Goal: Complete application form

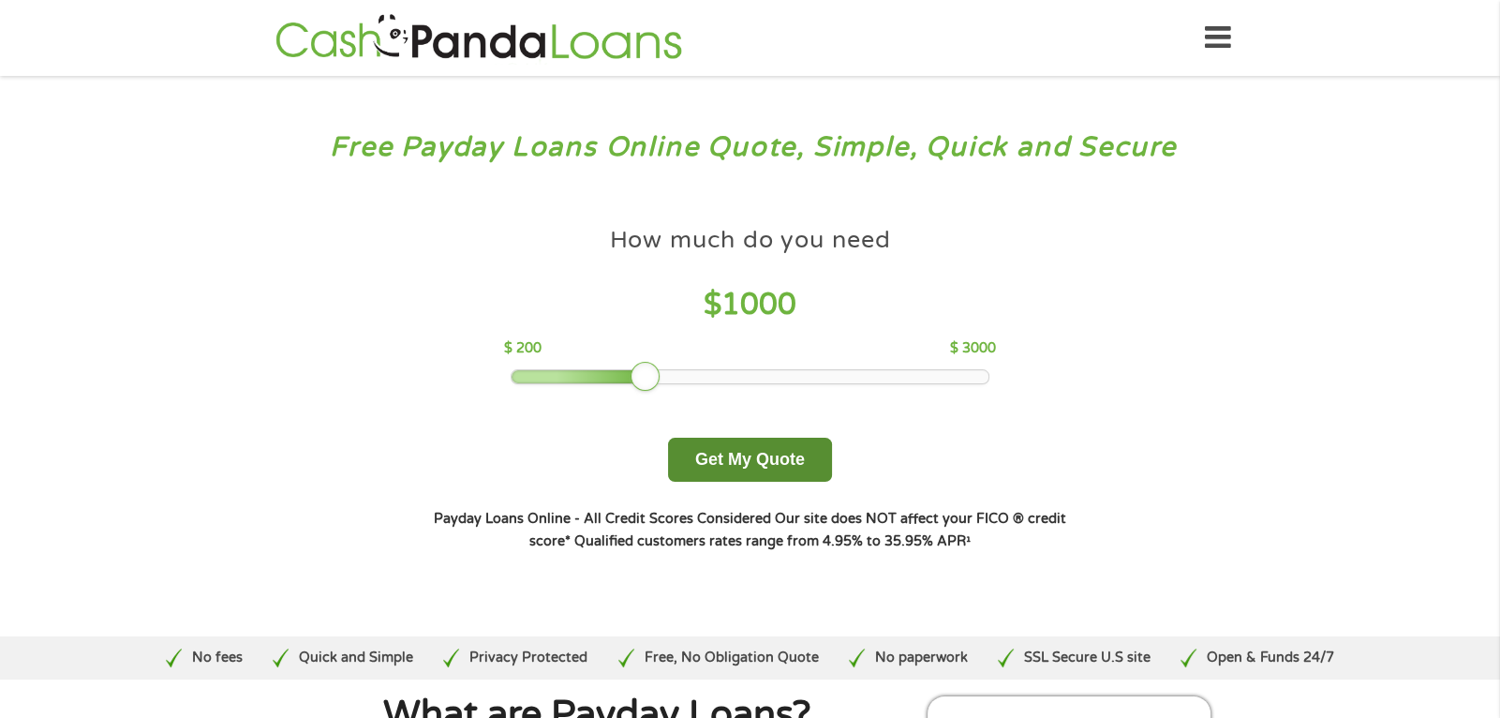
click at [824, 462] on button "Get My Quote" at bounding box center [750, 460] width 164 height 44
click at [786, 462] on button "Get My Quote" at bounding box center [750, 460] width 164 height 44
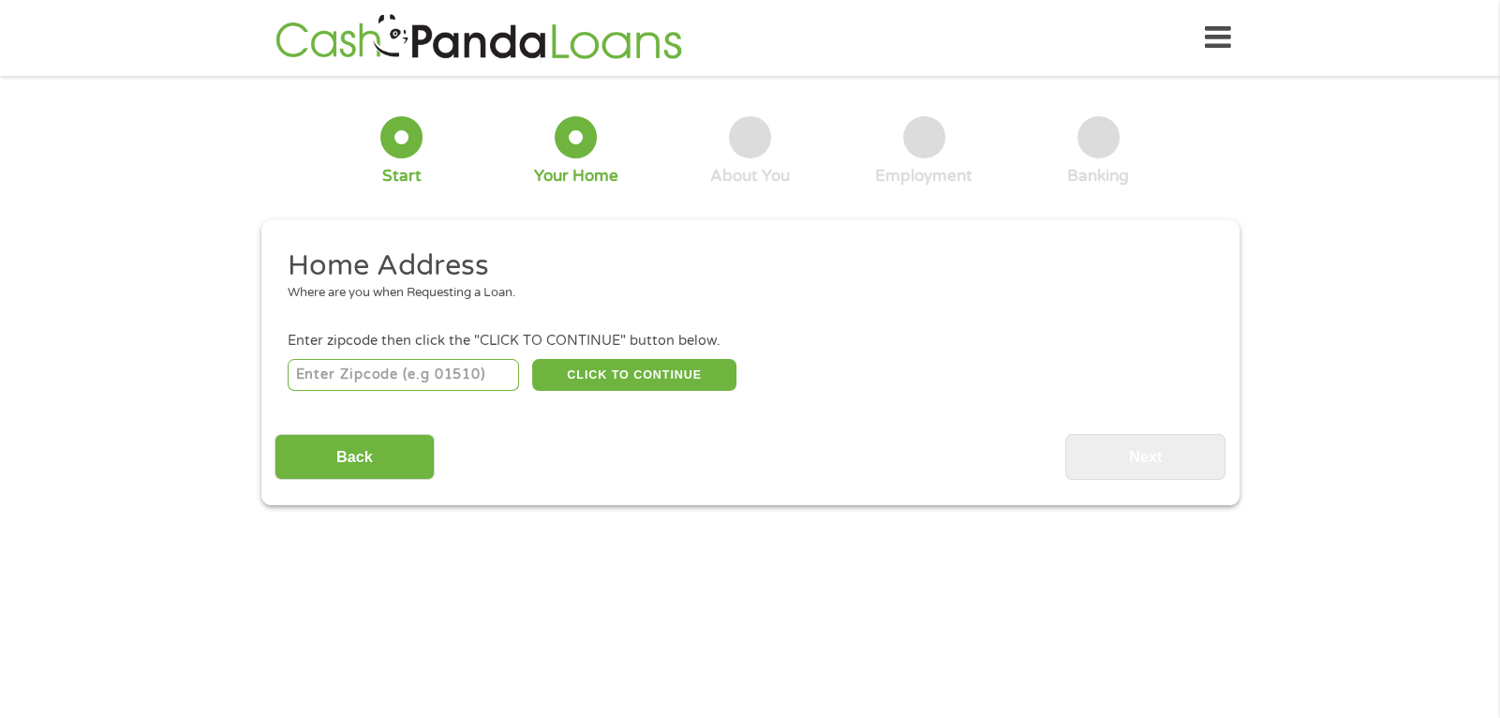
click at [394, 376] on input "number" at bounding box center [403, 375] width 231 height 32
type input "73107"
click at [584, 369] on button "CLICK TO CONTINUE" at bounding box center [634, 375] width 204 height 32
type input "73107"
type input "[US_STATE][GEOGRAPHIC_DATA]"
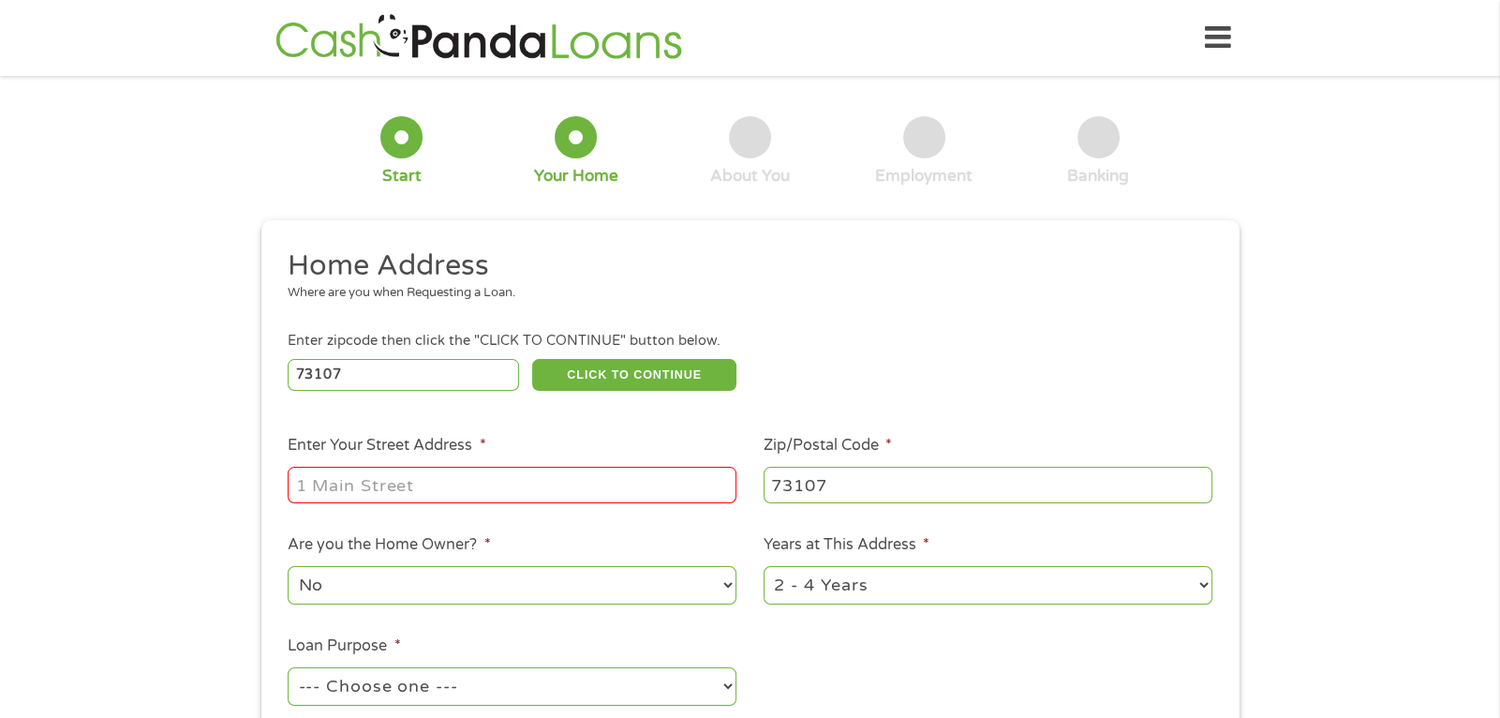
click at [461, 466] on div at bounding box center [512, 485] width 449 height 43
click at [444, 482] on input "Enter Your Street Address *" at bounding box center [512, 485] width 449 height 36
type input "[STREET_ADDRESS]"
click at [417, 690] on select "--- Choose one --- Pay Bills Debt Consolidation Home Improvement Major Purchase…" at bounding box center [512, 686] width 449 height 38
select select "other"
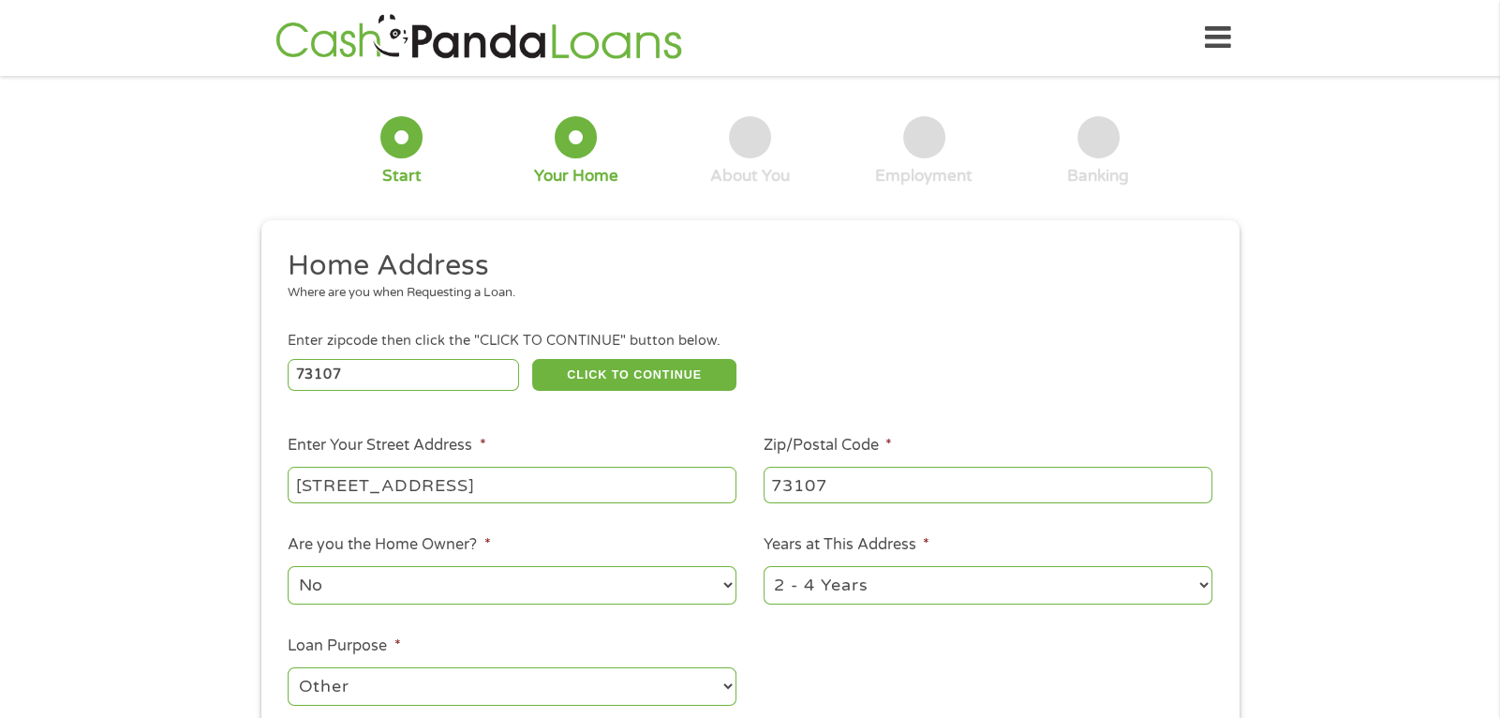
click at [288, 669] on select "--- Choose one --- Pay Bills Debt Consolidation Home Improvement Major Purchase…" at bounding box center [512, 686] width 449 height 38
click at [885, 634] on ul "Home Address Where are you when Requesting a Loan. Enter zipcode then click the…" at bounding box center [749, 497] width 951 height 500
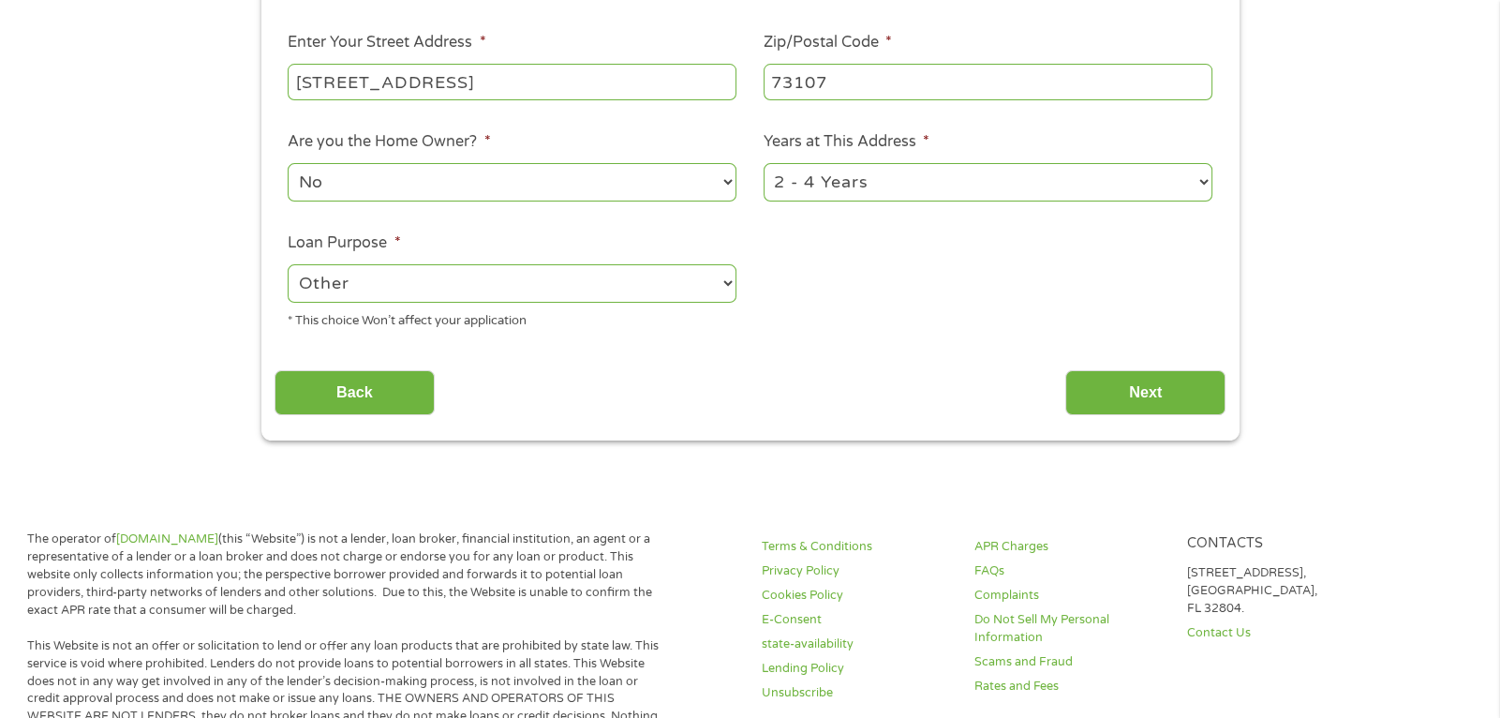
scroll to position [411, 0]
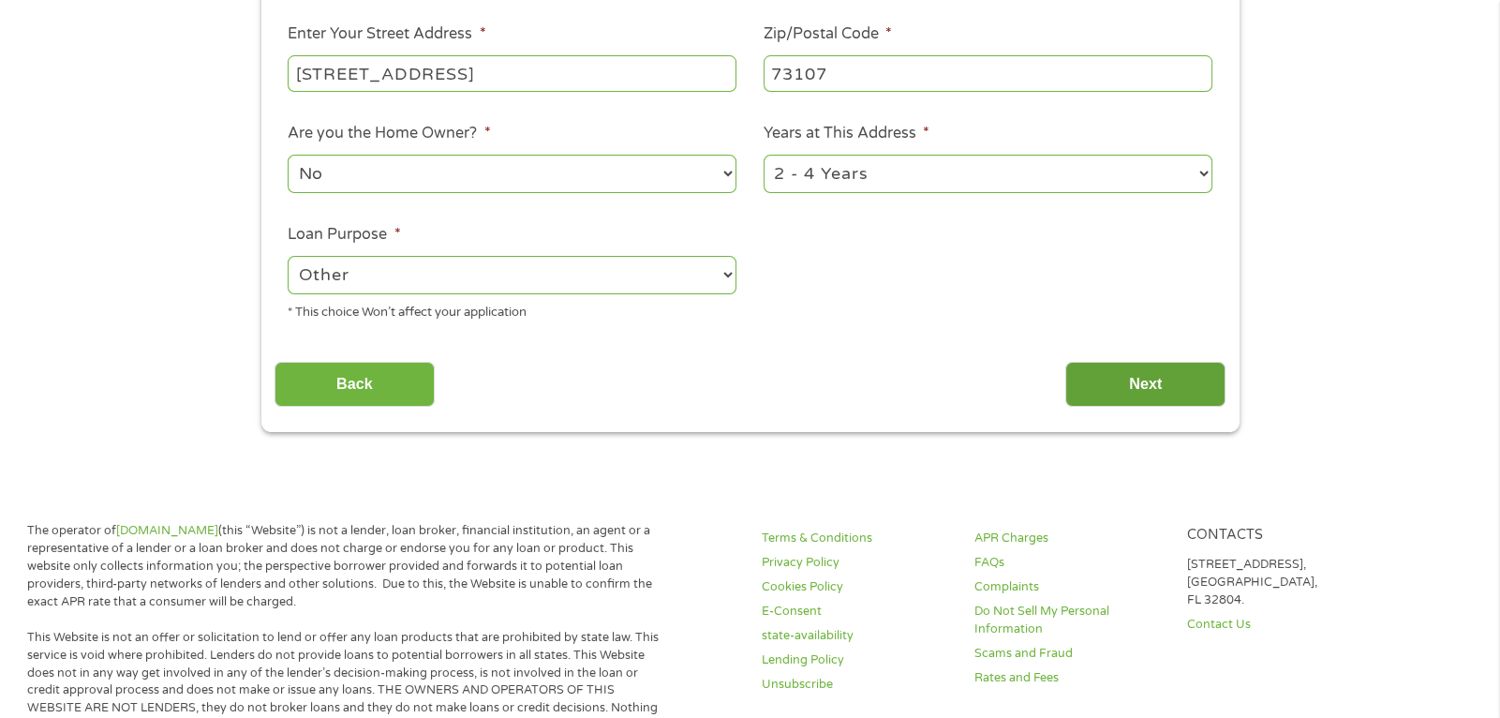
click at [1127, 385] on input "Next" at bounding box center [1145, 385] width 160 height 46
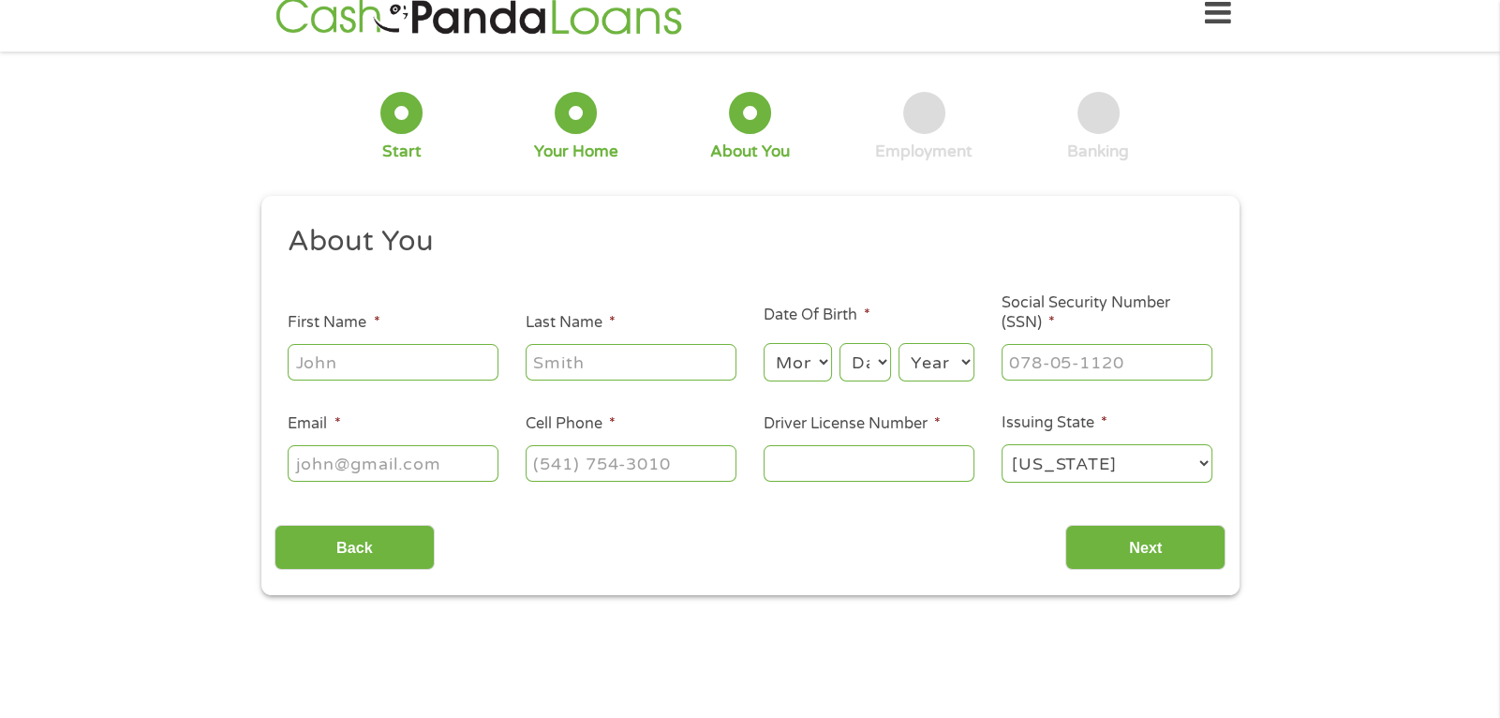
scroll to position [0, 0]
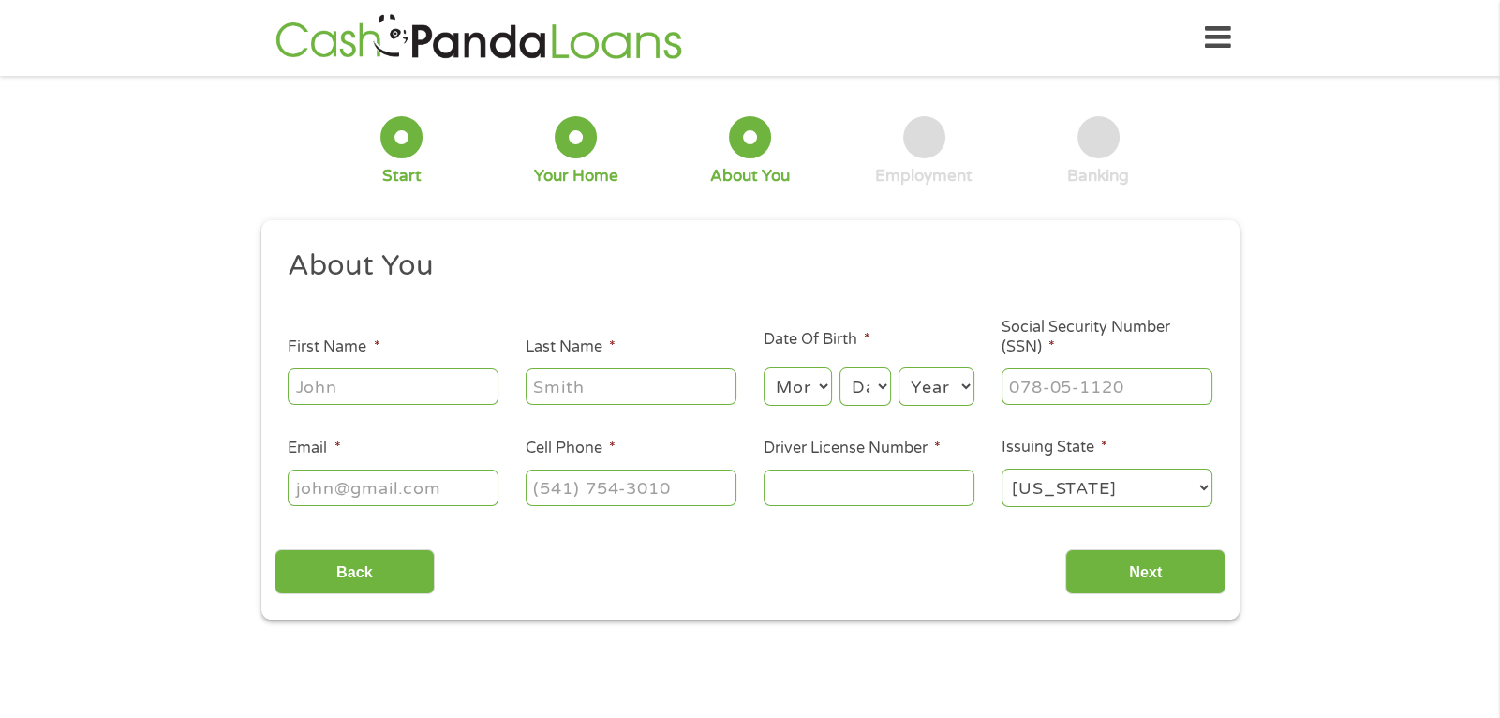
click at [413, 383] on input "First Name *" at bounding box center [393, 386] width 211 height 36
type input "[PERSON_NAME]"
type input "[EMAIL_ADDRESS][DOMAIN_NAME]"
type input "[PHONE_NUMBER]"
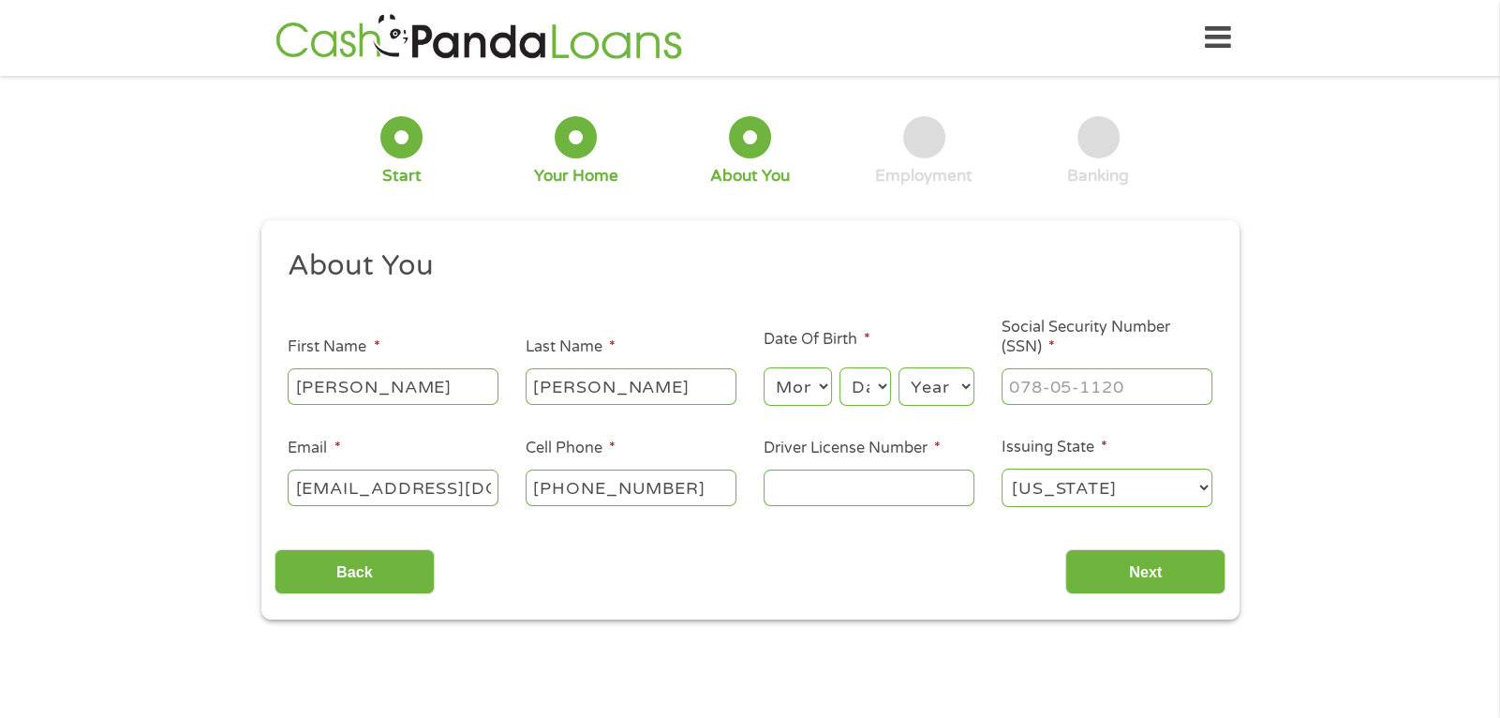
click at [821, 388] on select "Month 1 2 3 4 5 6 7 8 9 10 11 12" at bounding box center [798, 386] width 68 height 38
select select "7"
click at [764, 367] on select "Month 1 2 3 4 5 6 7 8 9 10 11 12" at bounding box center [798, 386] width 68 height 38
click at [883, 383] on select "Day 1 2 3 4 5 6 7 8 9 10 11 12 13 14 15 16 17 18 19 20 21 22 23 24 25 26 27 28 …" at bounding box center [864, 386] width 51 height 38
select select "18"
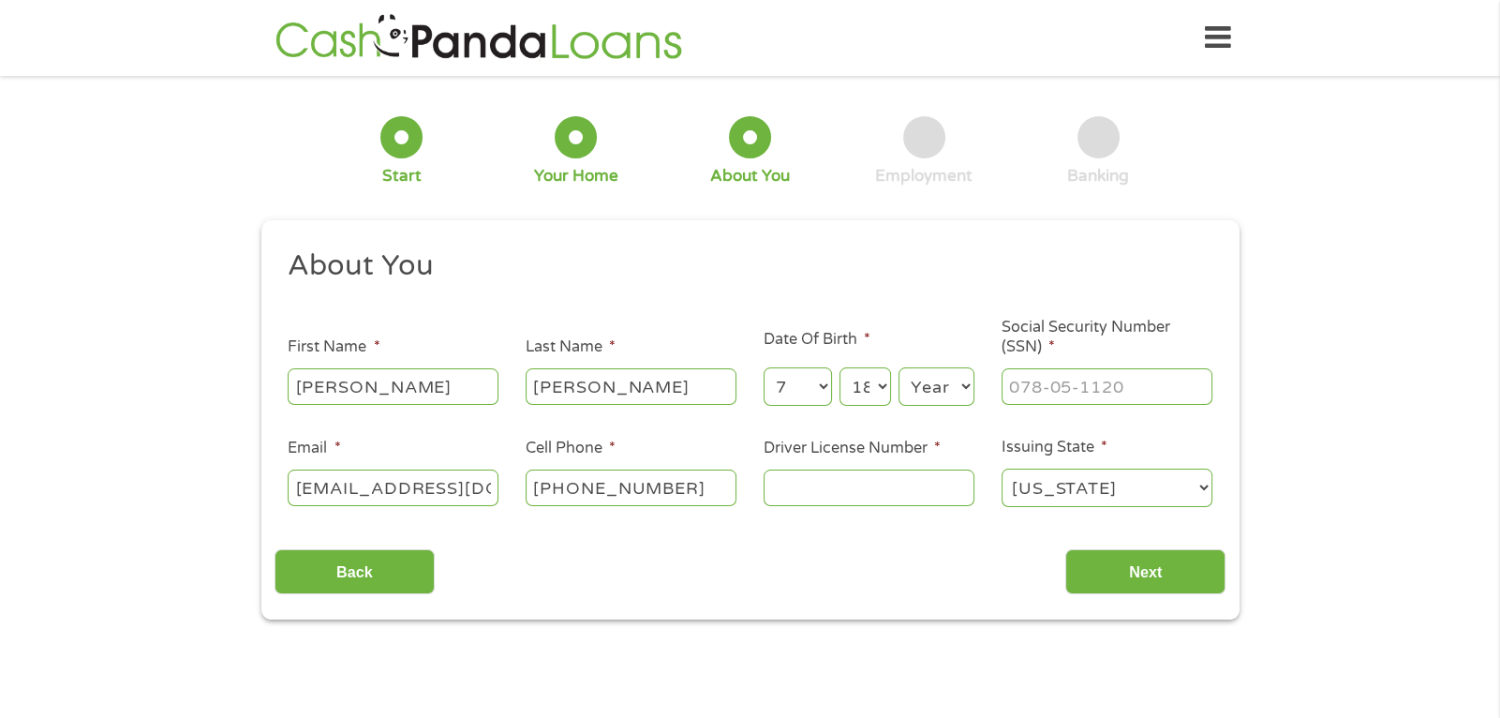
click at [940, 392] on select "Year [DATE] 2006 2005 2004 2003 2002 2001 2000 1999 1998 1997 1996 1995 1994 19…" at bounding box center [936, 386] width 76 height 38
select select "1980"
click at [1046, 387] on input "___-__-____" at bounding box center [1106, 386] width 211 height 36
type input "442-82-1645"
click at [875, 494] on input "Driver License Number *" at bounding box center [869, 487] width 211 height 36
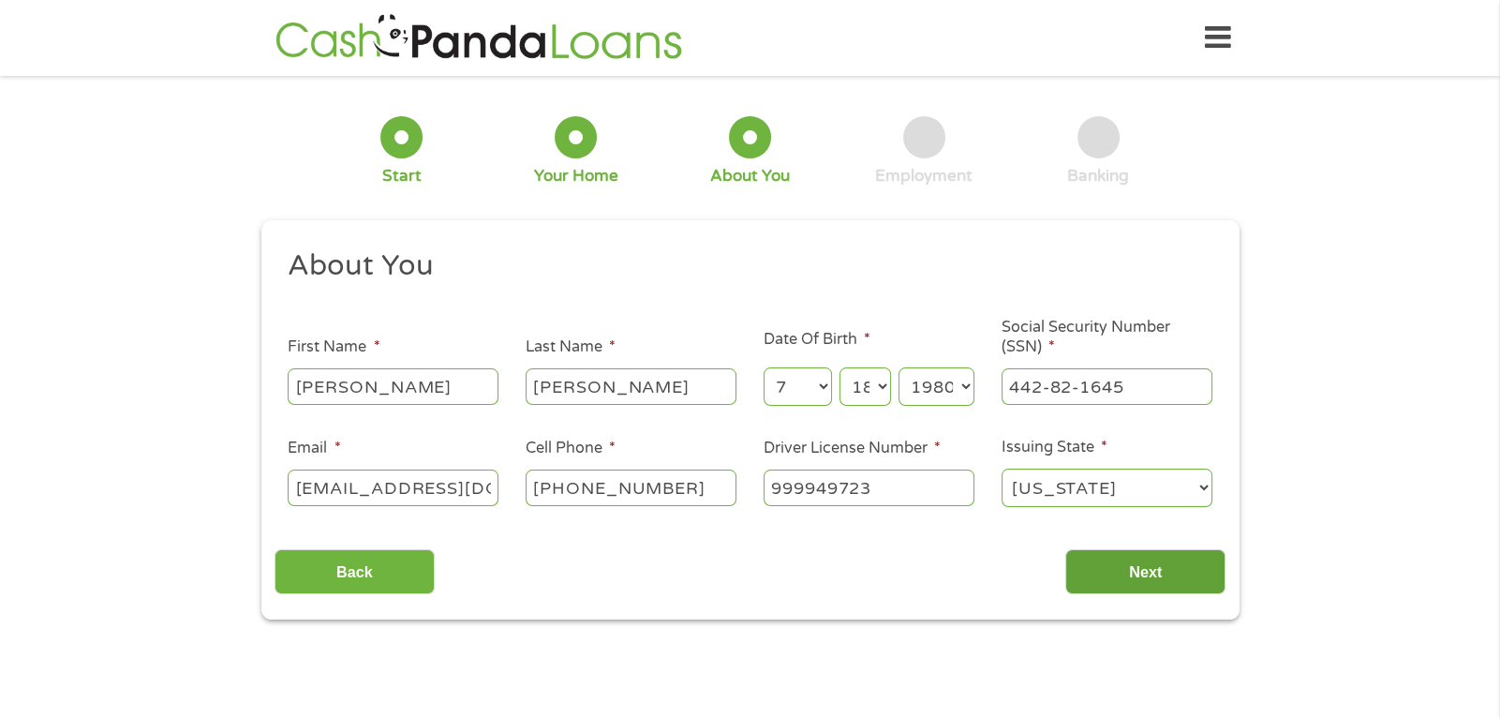
type input "999949723"
click at [1172, 554] on input "Next" at bounding box center [1145, 572] width 160 height 46
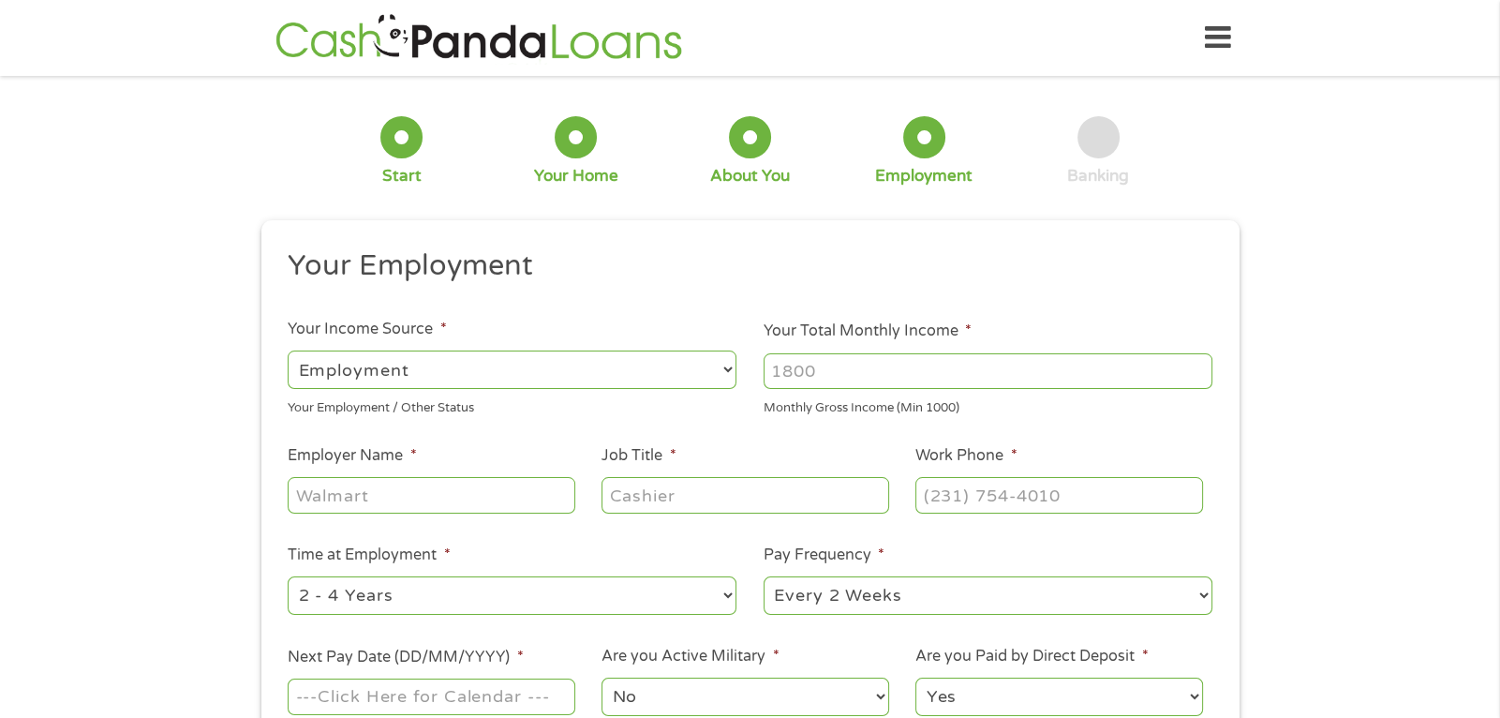
scroll to position [7, 7]
click at [808, 423] on ul "Your Employment Your Income Source * --- Choose one --- Employment [DEMOGRAPHIC…" at bounding box center [749, 489] width 951 height 485
click at [833, 366] on input "Your Total Monthly Income *" at bounding box center [988, 371] width 449 height 36
type input "2500"
click at [484, 507] on input "Employer Name *" at bounding box center [431, 495] width 287 height 36
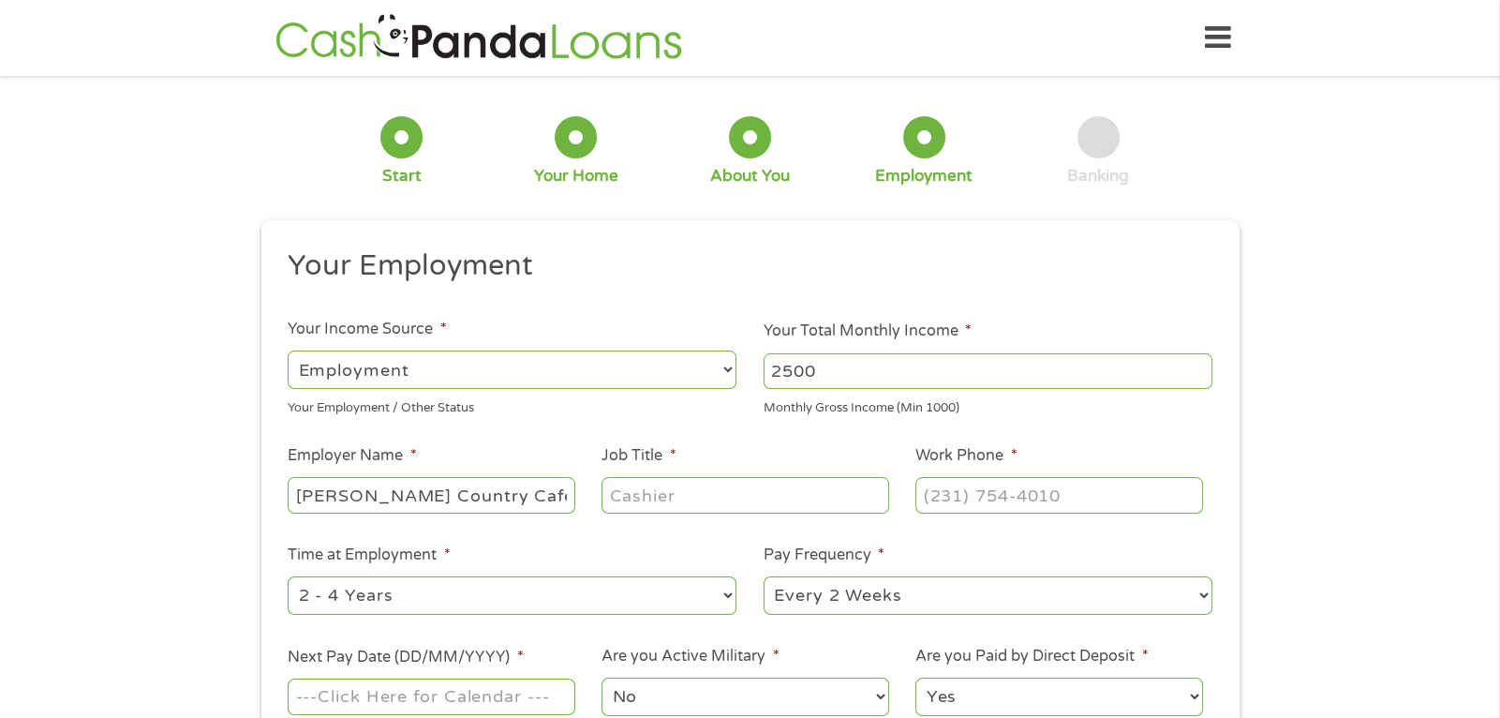
type input "[PERSON_NAME] Country Cafe"
type input "Waitress"
type input "[PHONE_NUMBER]"
click at [439, 601] on select "--- Choose one --- 1 Year or less 1 - 2 Years 2 - 4 Years Over 4 Years" at bounding box center [512, 595] width 449 height 38
select select "60months"
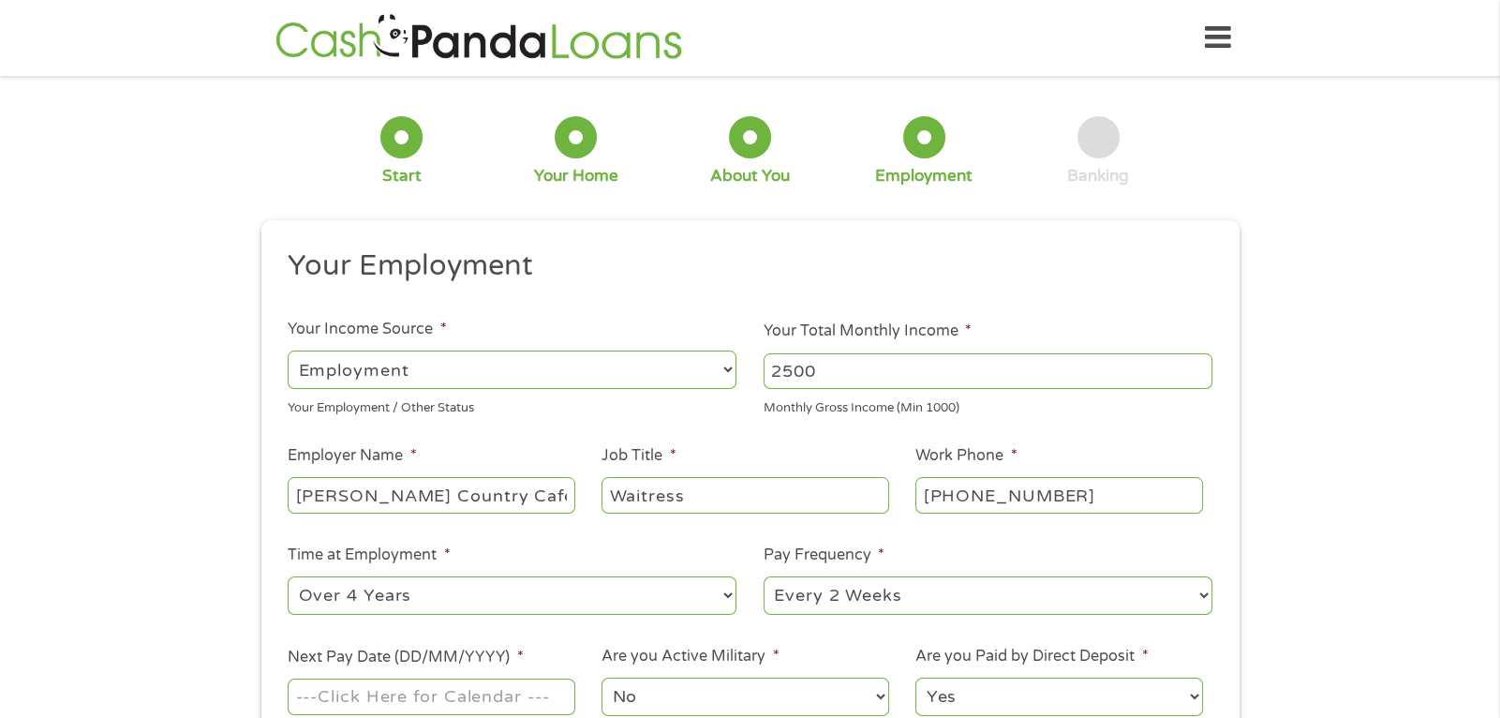
click at [288, 577] on select "--- Choose one --- 1 Year or less 1 - 2 Years 2 - 4 Years Over 4 Years" at bounding box center [512, 595] width 449 height 38
click at [1178, 597] on select "--- Choose one --- Every 2 Weeks Every Week Monthly Semi-Monthly" at bounding box center [988, 595] width 449 height 38
click at [1082, 606] on select "--- Choose one --- Every 2 Weeks Every Week Monthly Semi-Monthly" at bounding box center [988, 595] width 449 height 38
click at [483, 703] on input "Next Pay Date (DD/MM/YYYY) *" at bounding box center [431, 696] width 287 height 36
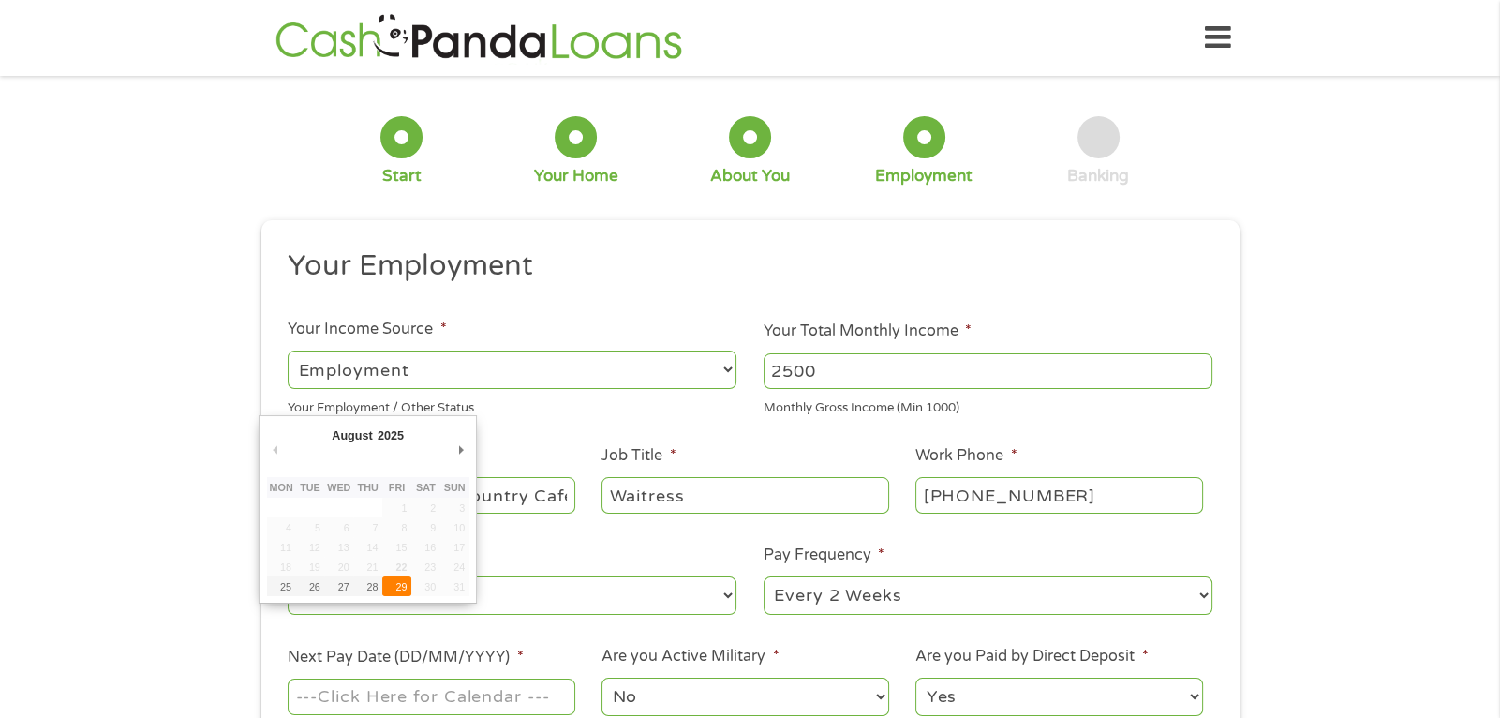
type input "[DATE]"
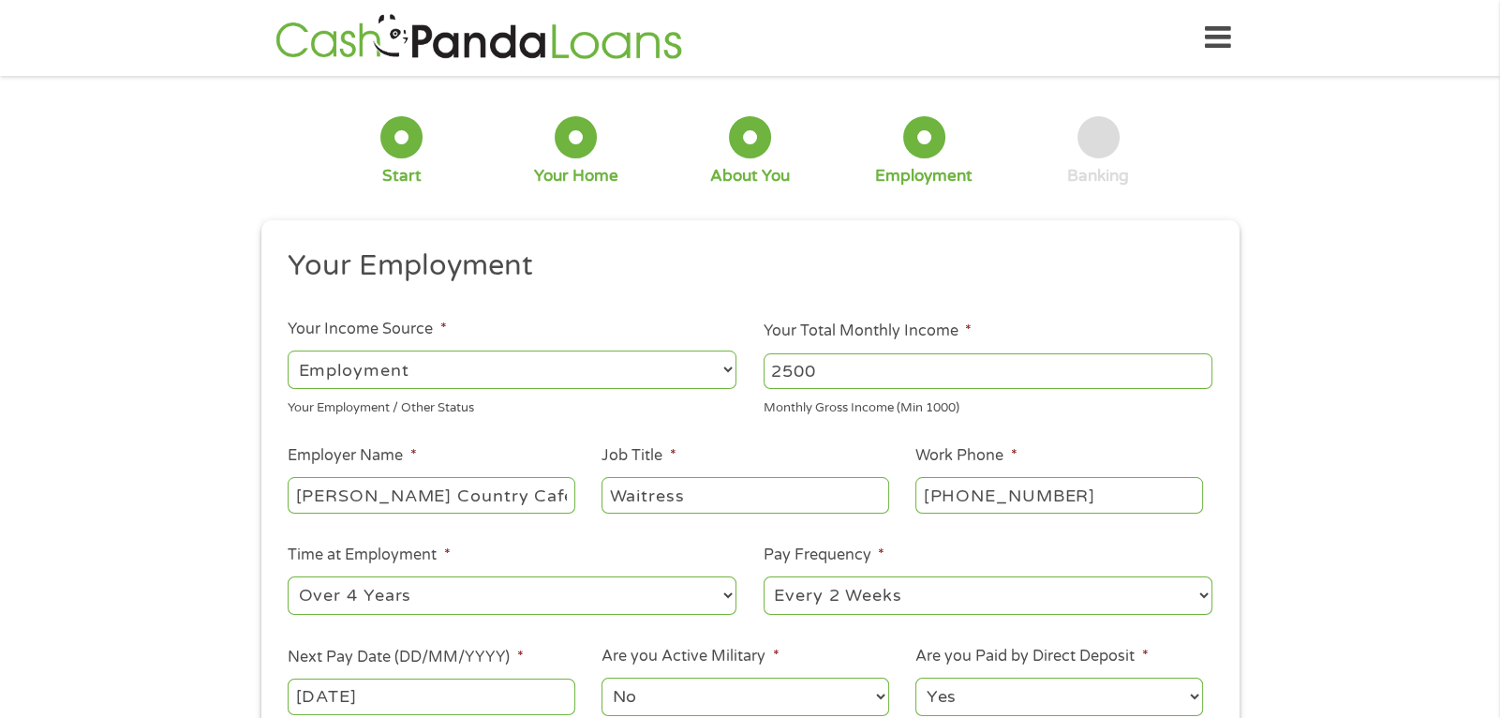
click at [705, 688] on select "No Yes" at bounding box center [744, 696] width 287 height 38
click at [601, 678] on select "No Yes" at bounding box center [744, 696] width 287 height 38
click at [1159, 699] on select "Yes No" at bounding box center [1058, 696] width 287 height 38
select select "0"
click at [915, 678] on select "Yes No" at bounding box center [1058, 696] width 287 height 38
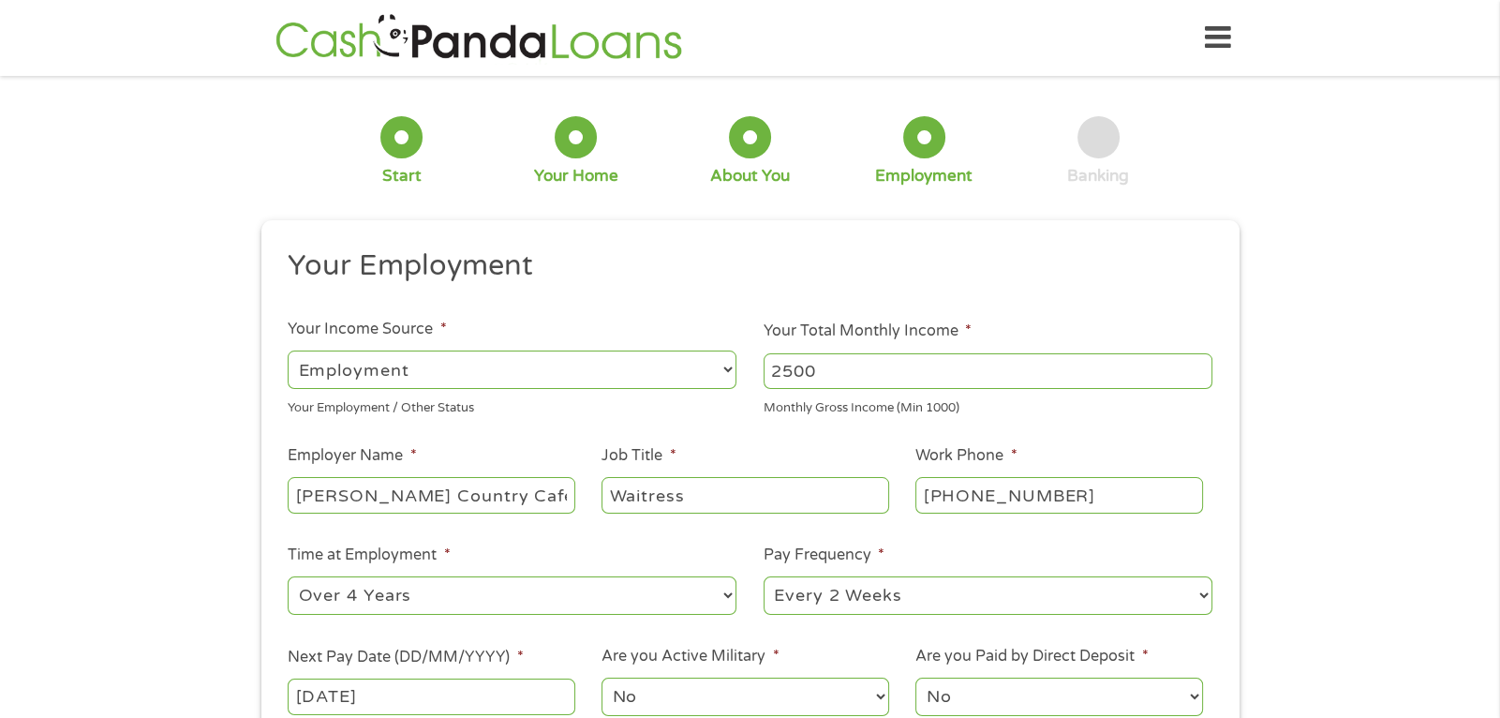
click at [1308, 663] on div "1 Start 2 Your Home 3 About You 4 Employment 5 Banking 6 This field is hidden w…" at bounding box center [750, 458] width 1500 height 739
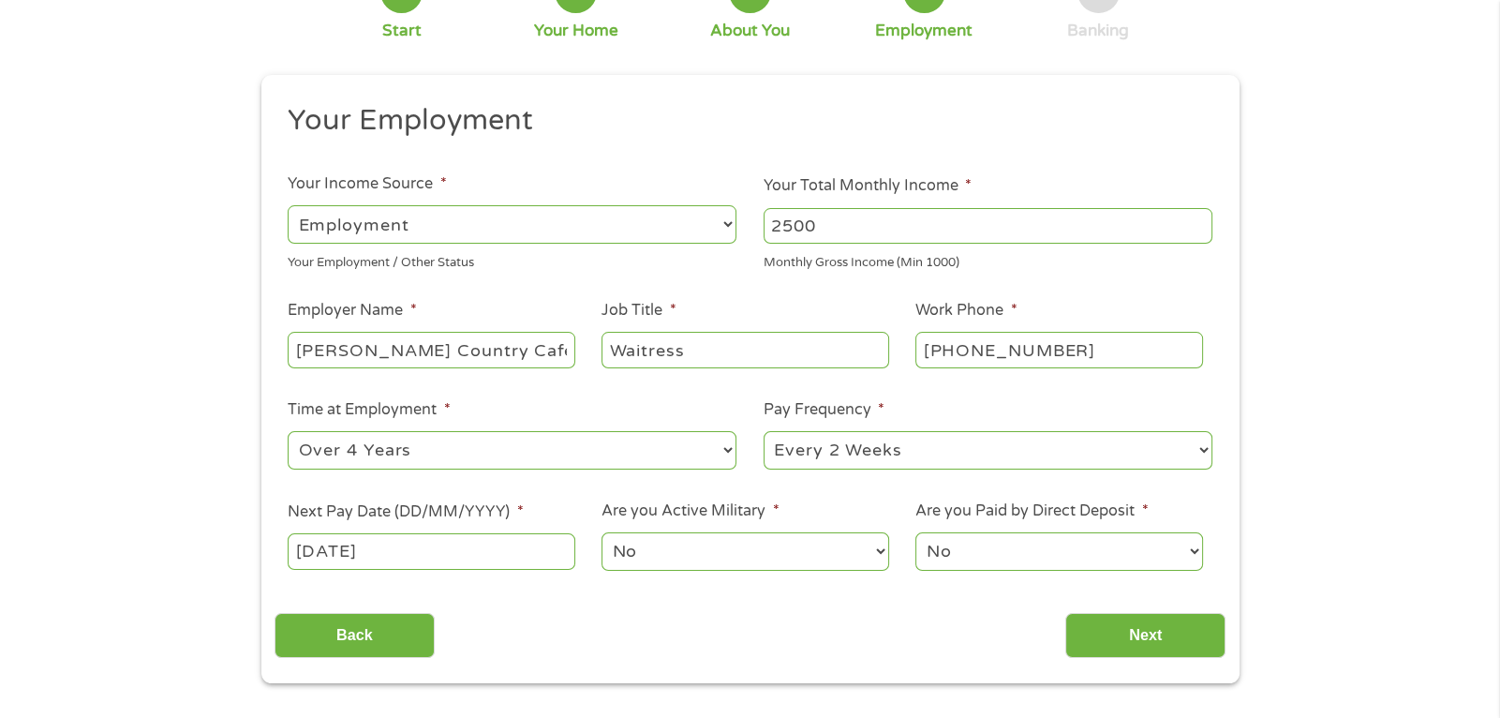
scroll to position [262, 0]
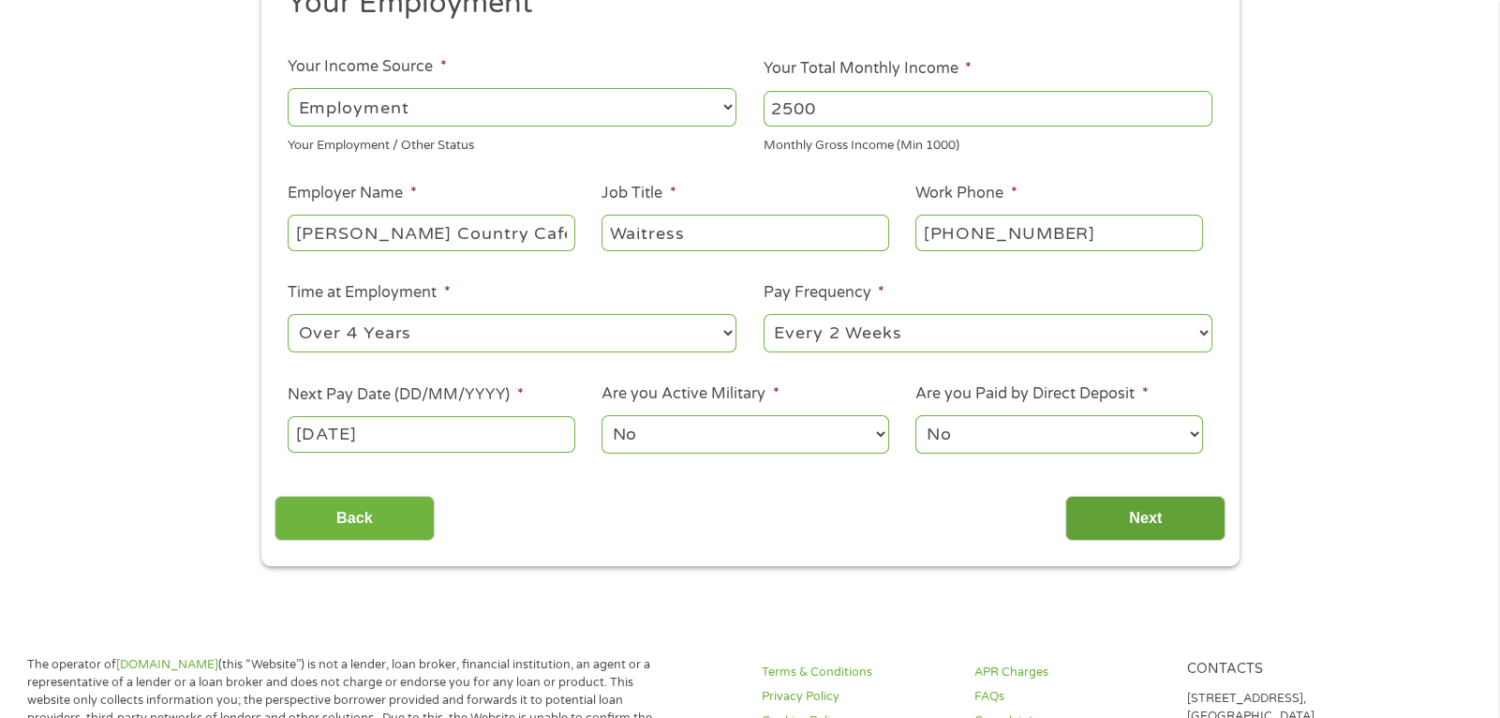
click at [1181, 515] on input "Next" at bounding box center [1145, 519] width 160 height 46
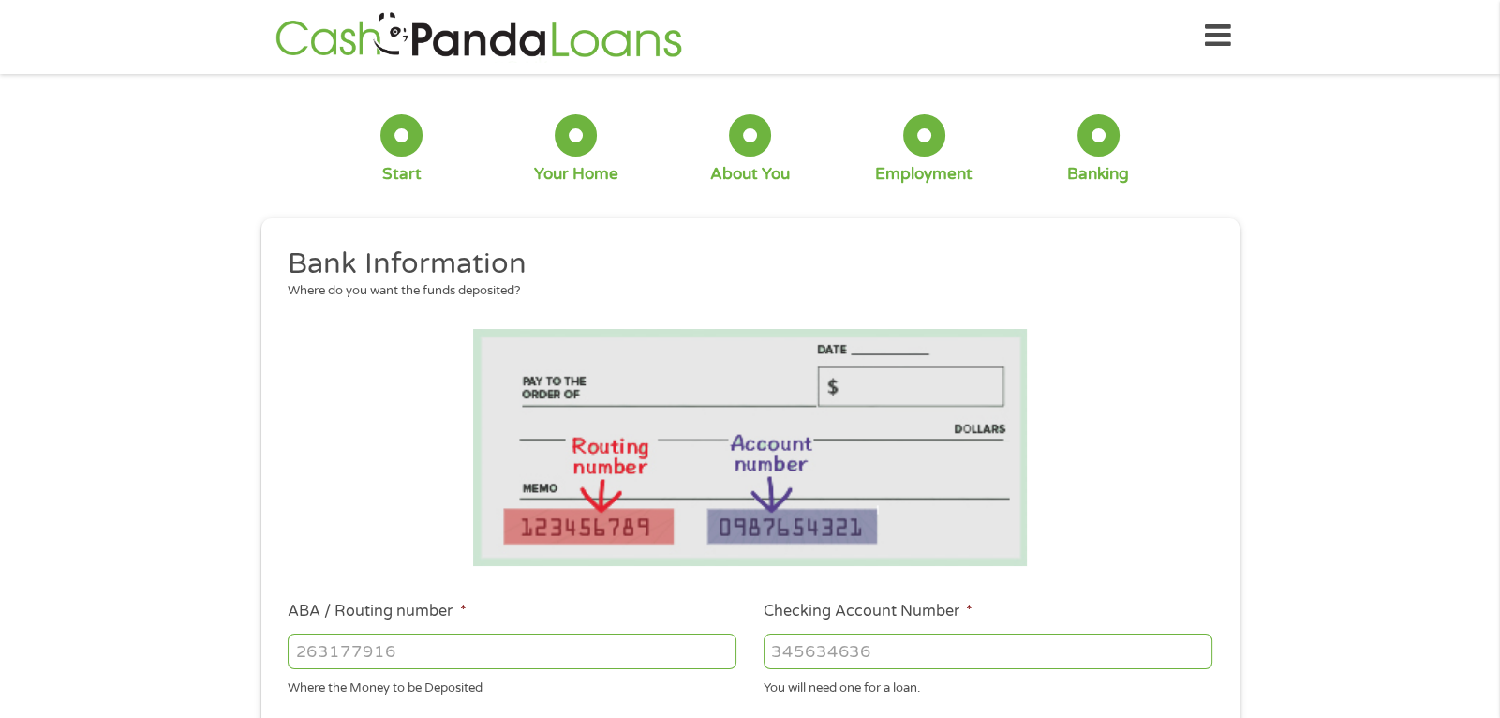
scroll to position [0, 0]
click at [344, 649] on input "ABA / Routing number *" at bounding box center [512, 653] width 449 height 36
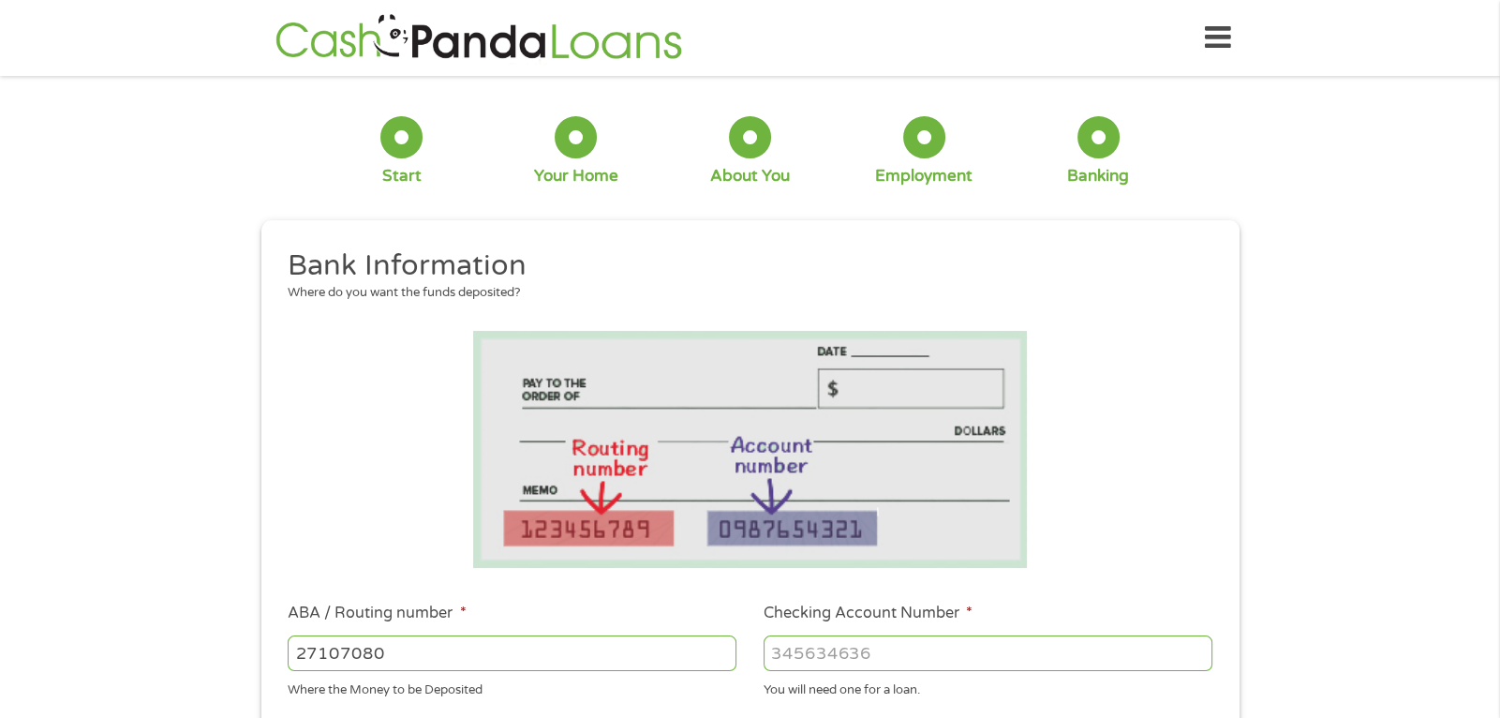
type input "271070801"
type input "CITIBANK FEDERAL SAVINGS BANK"
type input "271070801"
type input "11640850654"
click at [1282, 685] on div "1 Start 2 Your Home 3 About You 4 Employment 5 Banking 6 This field is hidden w…" at bounding box center [750, 683] width 1500 height 1188
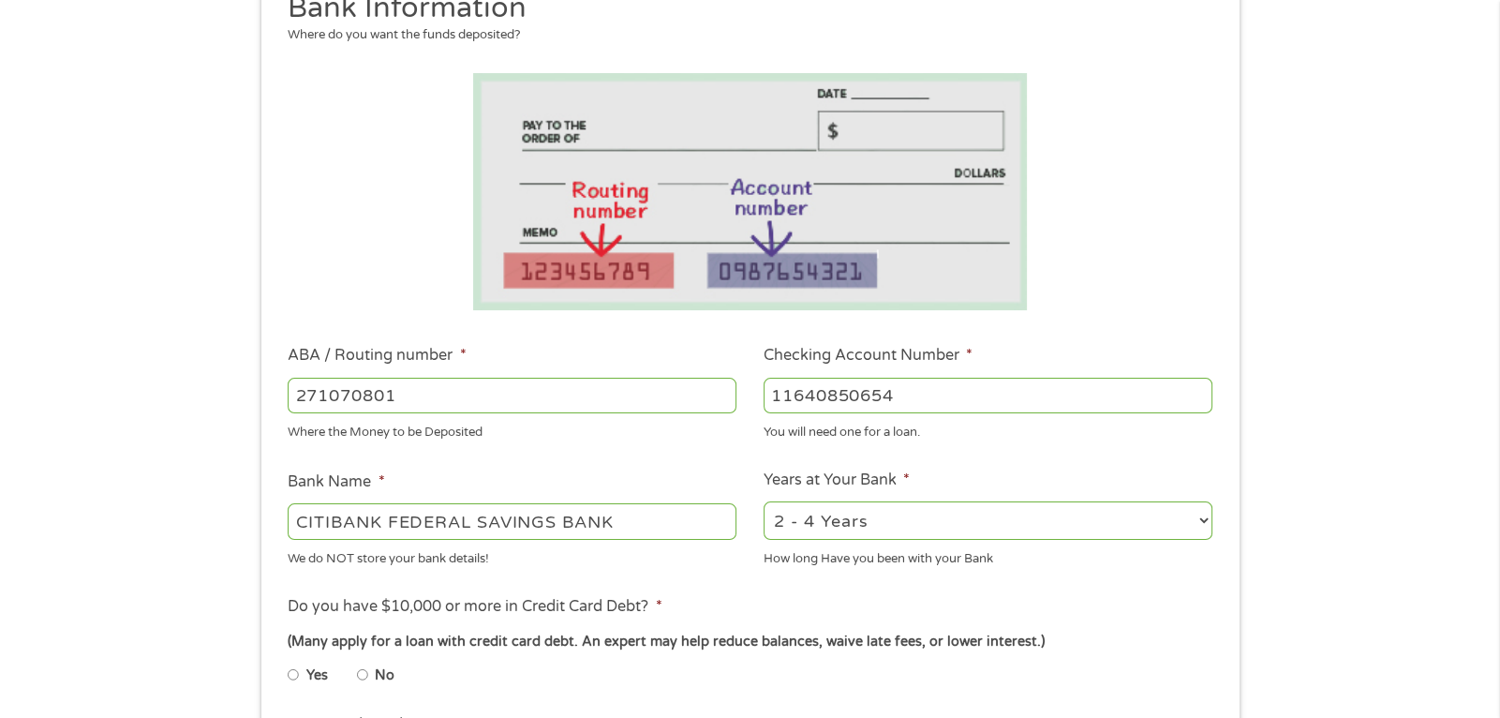
scroll to position [262, 0]
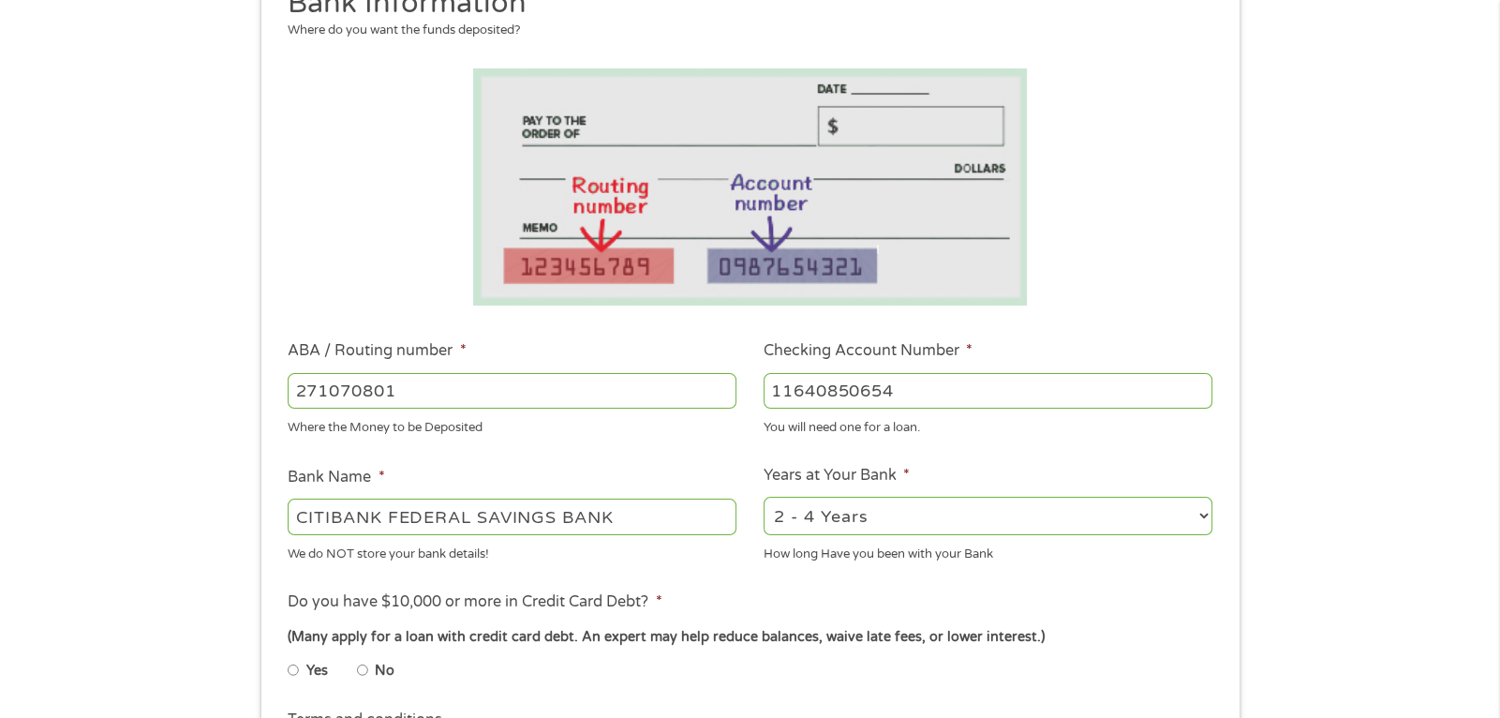
click at [1183, 522] on select "2 - 4 Years 6 - 12 Months 1 - 2 Years Over 4 Years" at bounding box center [988, 516] width 449 height 38
click at [1205, 443] on ul "Bank Information Where do you want the funds deposited? ABA / Routing number * …" at bounding box center [749, 451] width 951 height 933
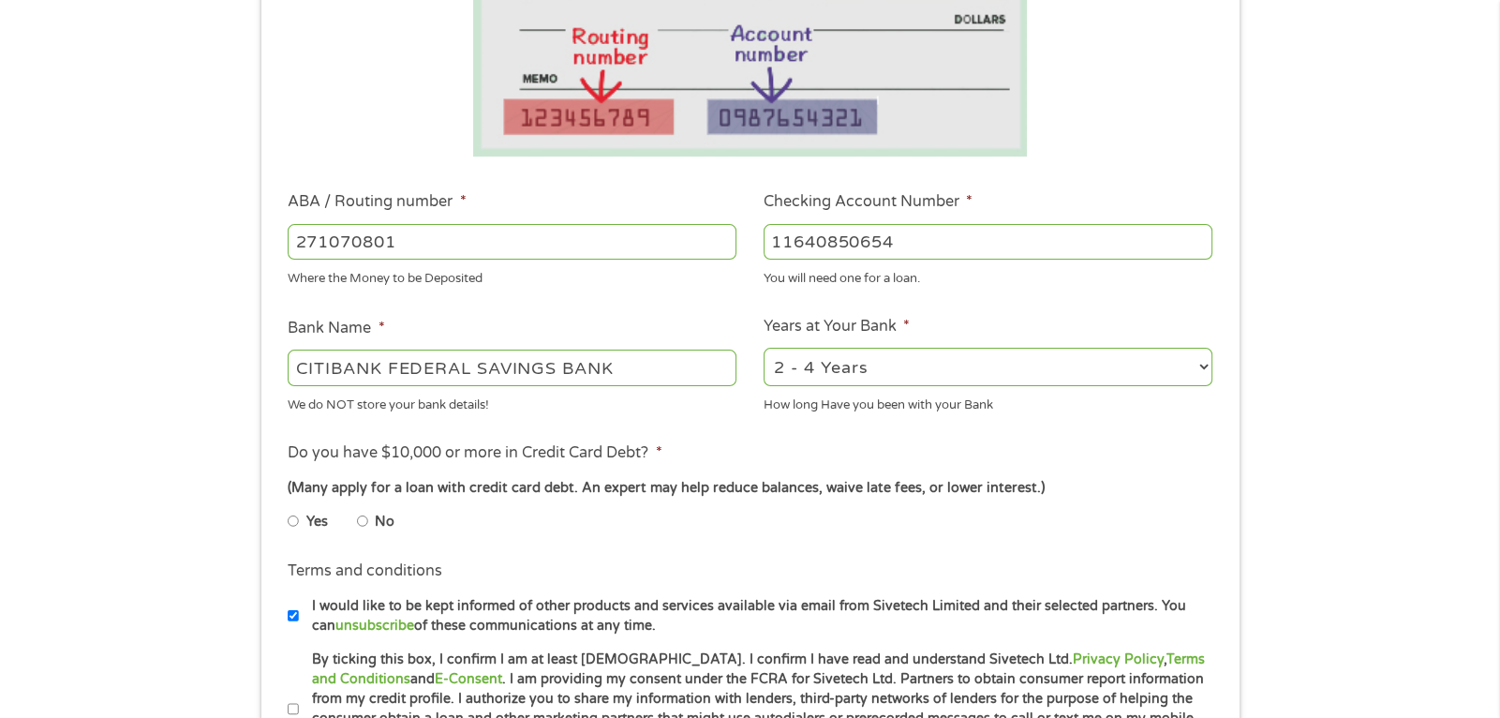
scroll to position [411, 0]
click at [367, 519] on input "No" at bounding box center [362, 521] width 11 height 30
radio input "true"
click at [288, 506] on input "Yes" at bounding box center [293, 521] width 11 height 30
radio input "true"
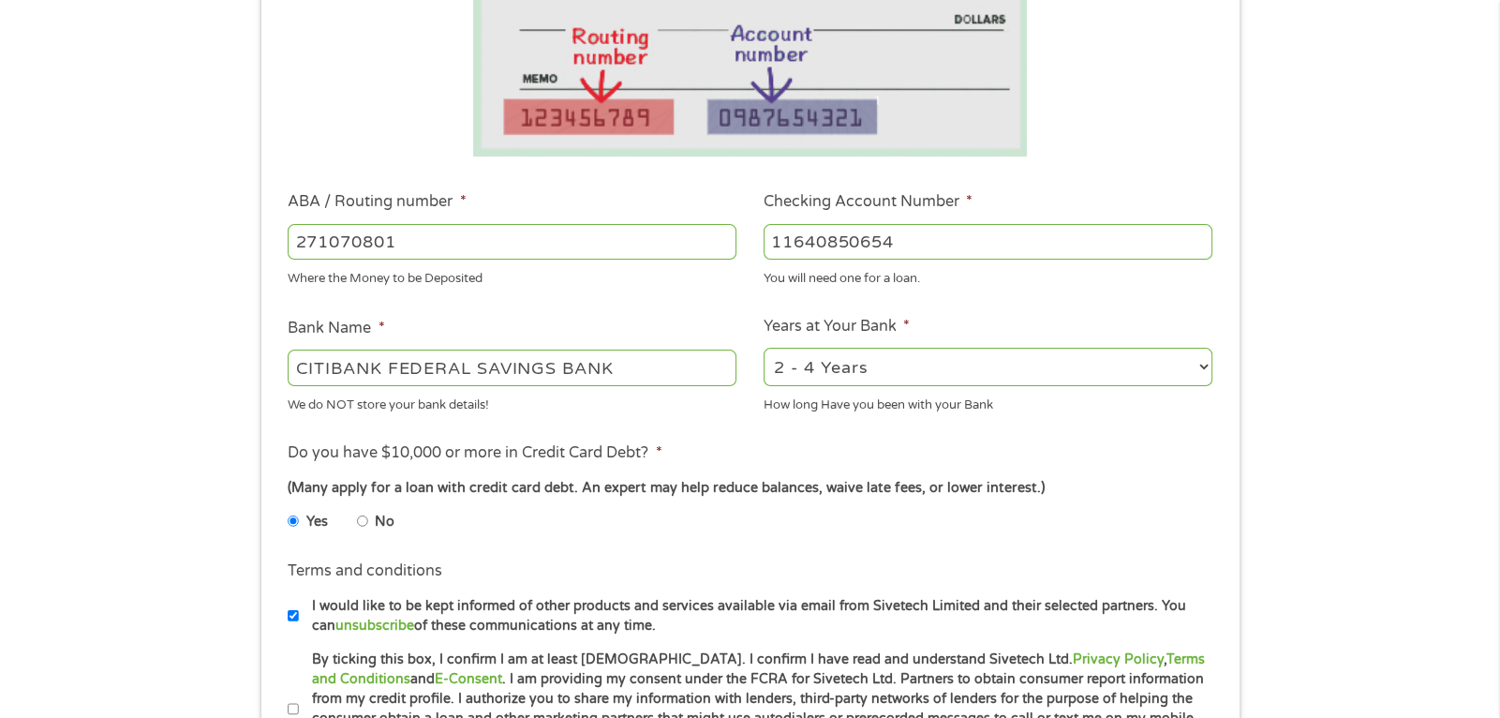
click at [357, 506] on input "No" at bounding box center [362, 521] width 11 height 30
radio input "true"
click at [288, 506] on input "Yes" at bounding box center [293, 521] width 11 height 30
radio input "true"
click at [357, 506] on input "No" at bounding box center [362, 521] width 11 height 30
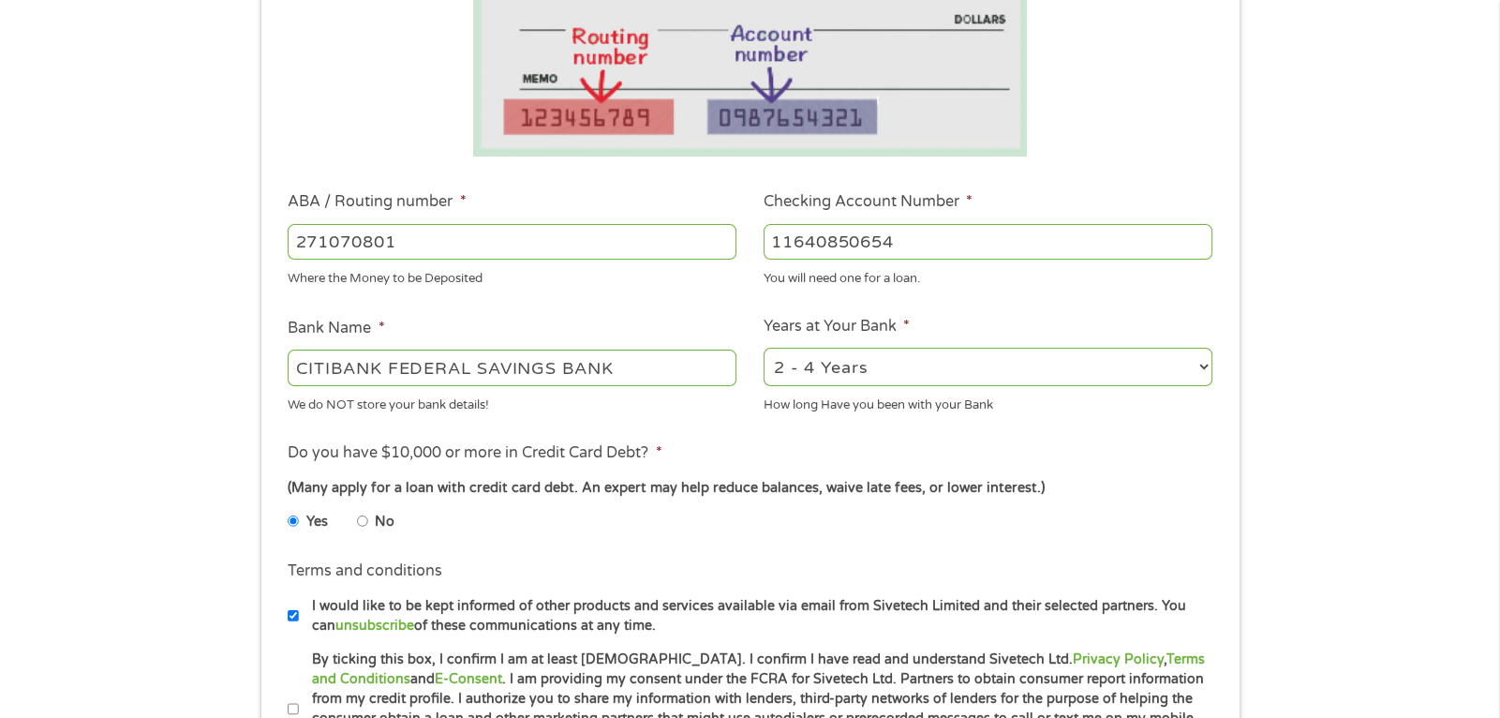
radio input "true"
click at [288, 506] on input "Yes" at bounding box center [293, 521] width 11 height 30
radio input "true"
click at [357, 506] on input "No" at bounding box center [362, 521] width 11 height 30
radio input "true"
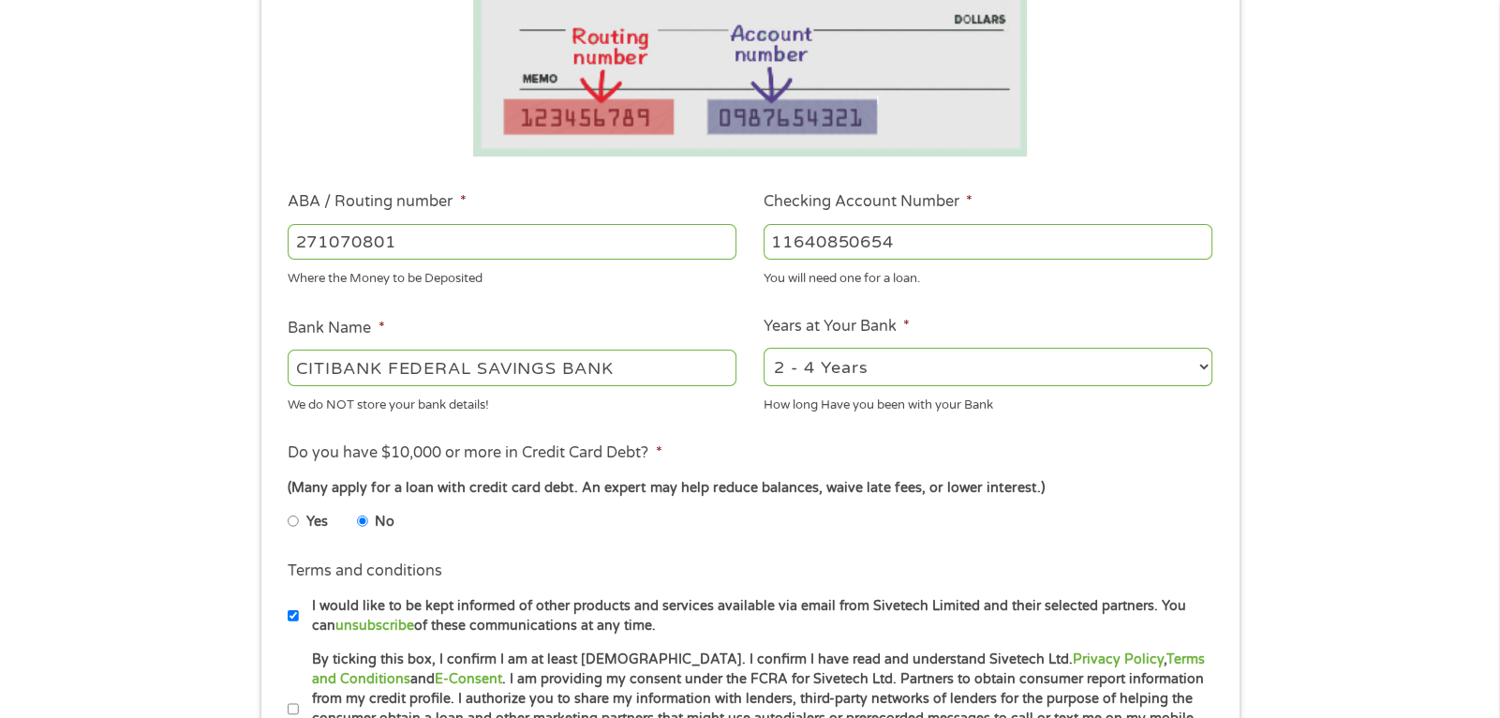
click at [288, 506] on input "Yes" at bounding box center [293, 521] width 11 height 30
radio input "true"
click at [357, 506] on input "No" at bounding box center [362, 521] width 11 height 30
radio input "true"
click at [580, 504] on ul "Yes No" at bounding box center [511, 524] width 447 height 43
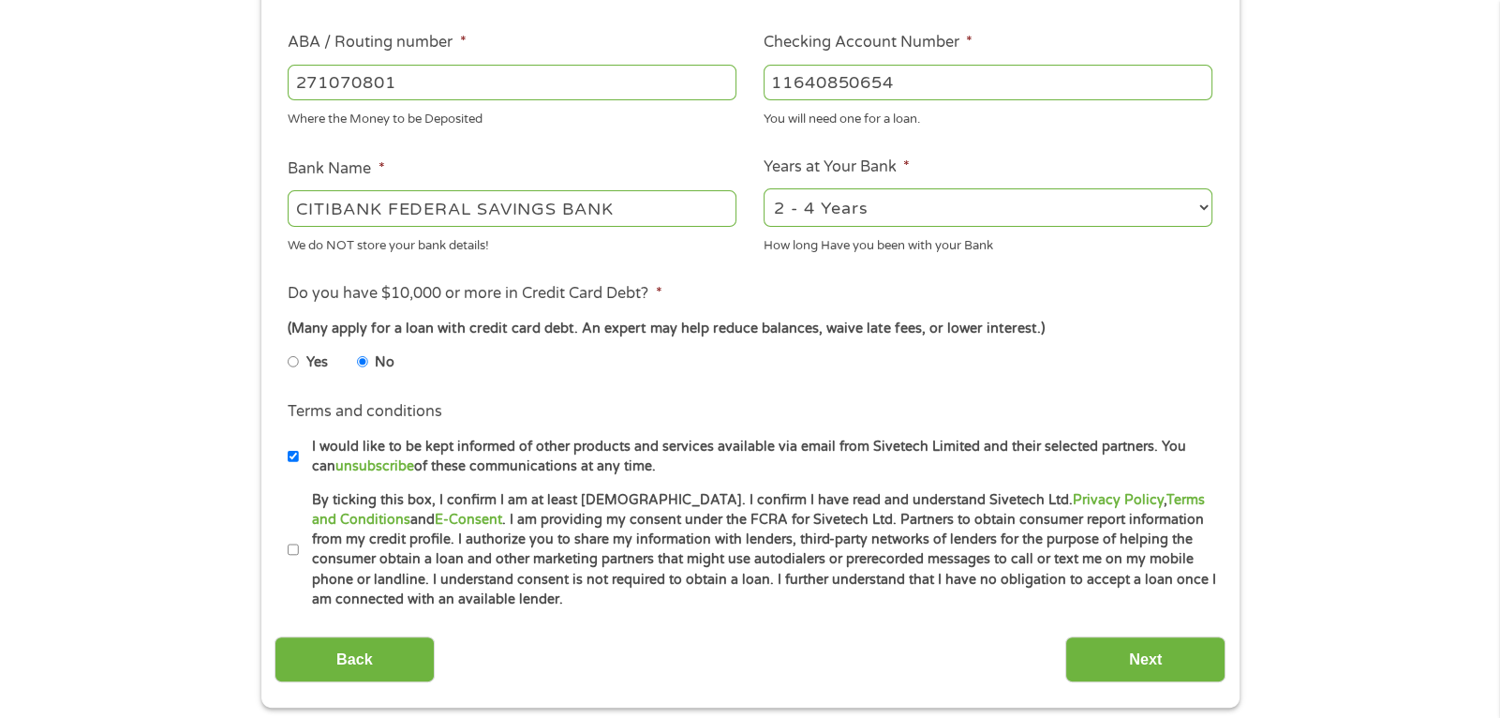
scroll to position [600, 0]
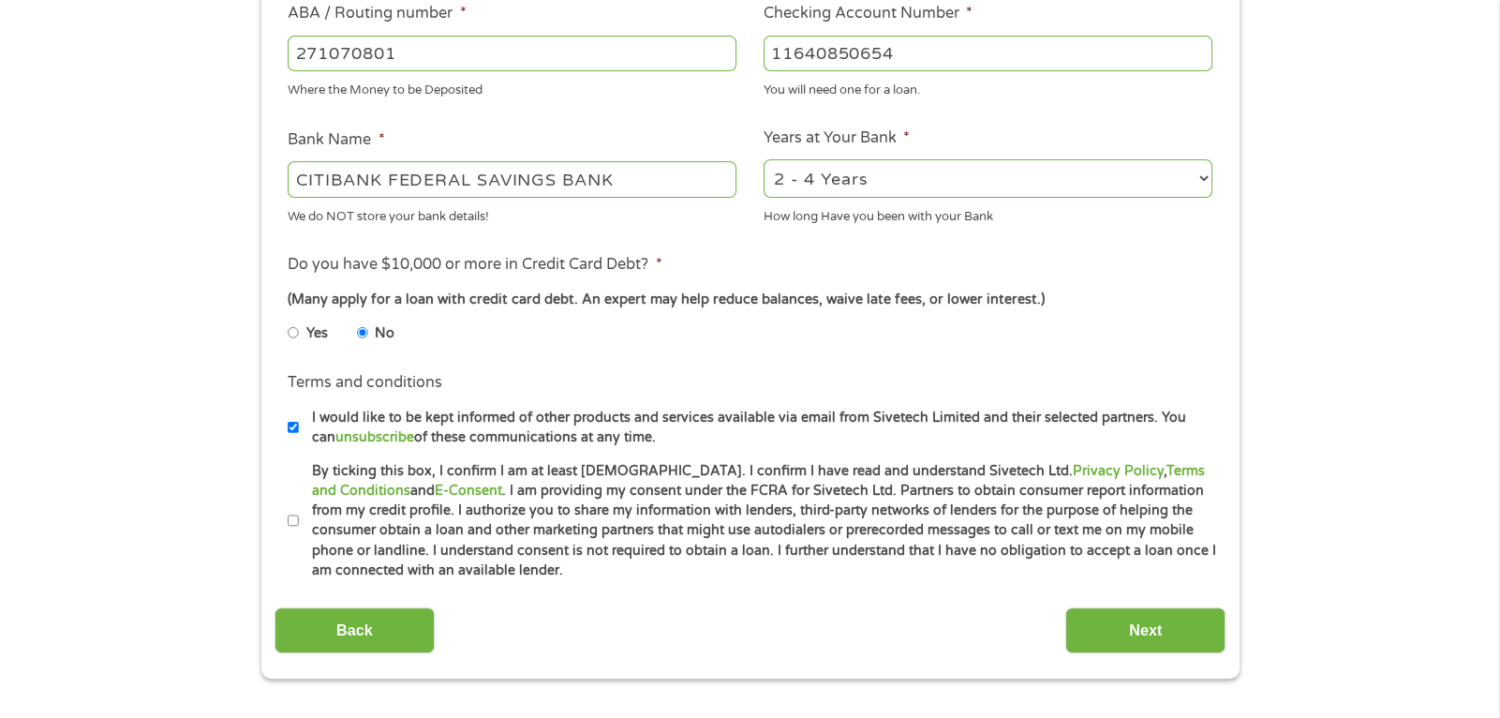
click at [299, 519] on label "By ticking this box, I confirm I am at least [DEMOGRAPHIC_DATA]. I confirm I ha…" at bounding box center [758, 521] width 919 height 120
click at [298, 519] on input "By ticking this box, I confirm I am at least [DEMOGRAPHIC_DATA]. I confirm I ha…" at bounding box center [293, 521] width 11 height 30
checkbox input "true"
click at [1194, 630] on input "Next" at bounding box center [1145, 630] width 160 height 46
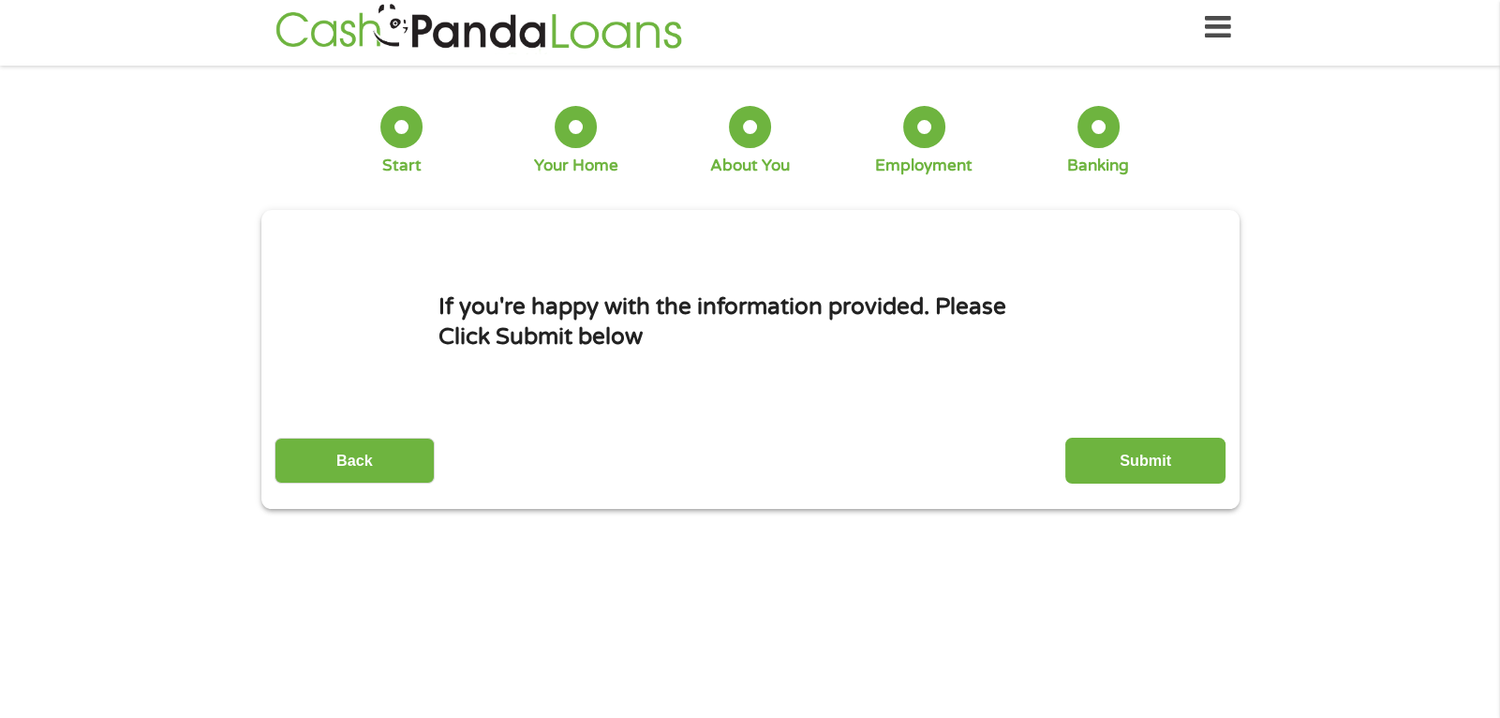
scroll to position [0, 0]
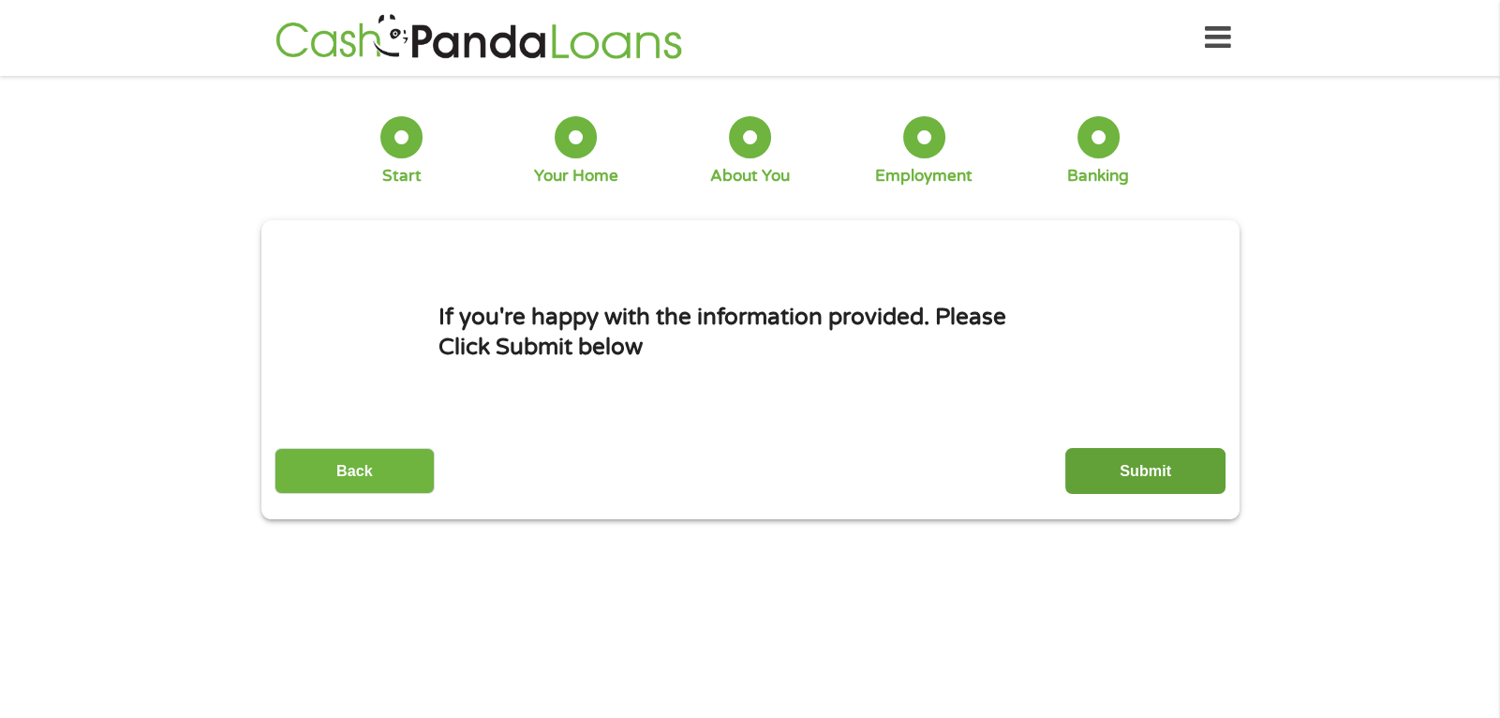
click at [1167, 484] on input "Submit" at bounding box center [1145, 471] width 160 height 46
